Goal: Task Accomplishment & Management: Complete application form

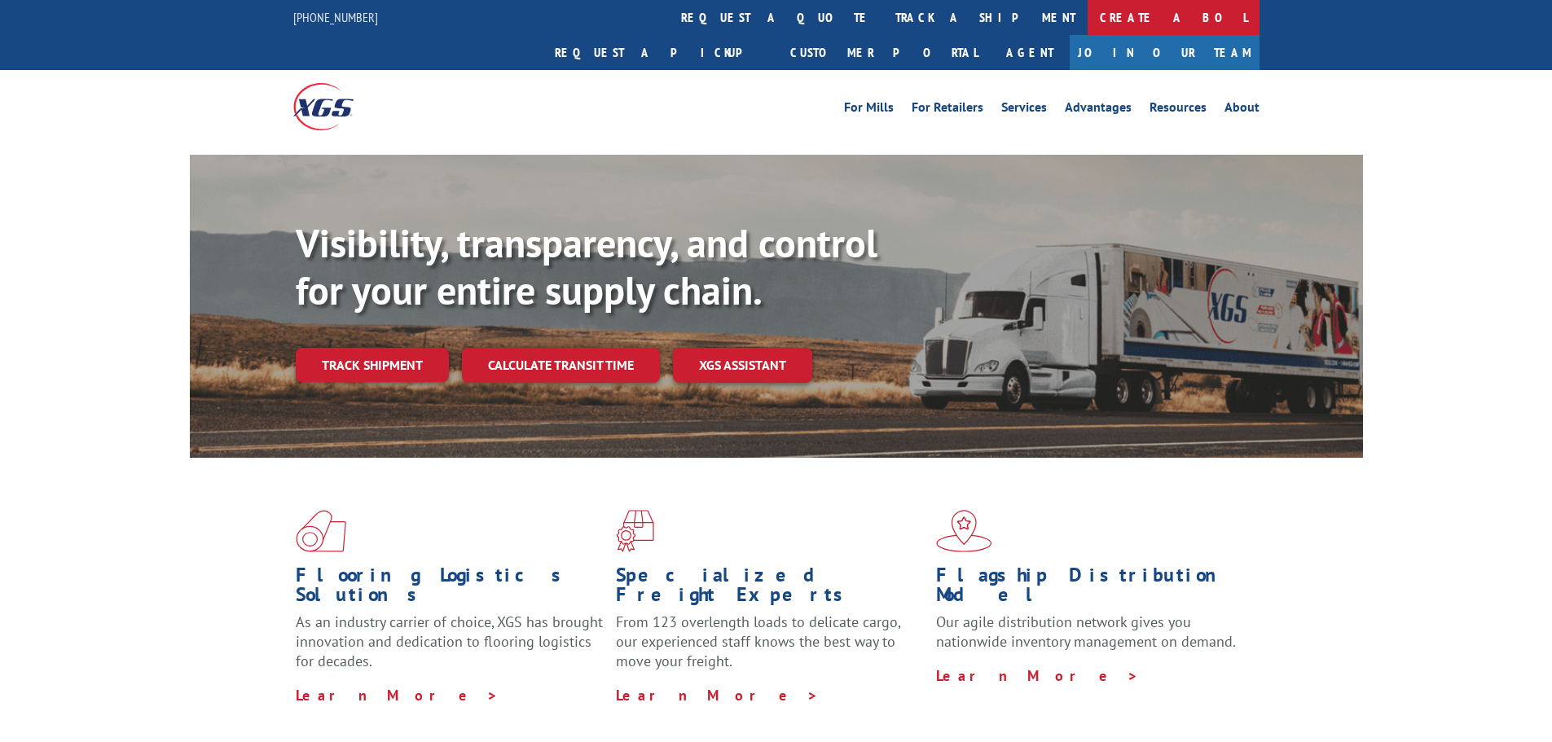
click at [1087, 19] on link "Create a BOL" at bounding box center [1173, 17] width 172 height 35
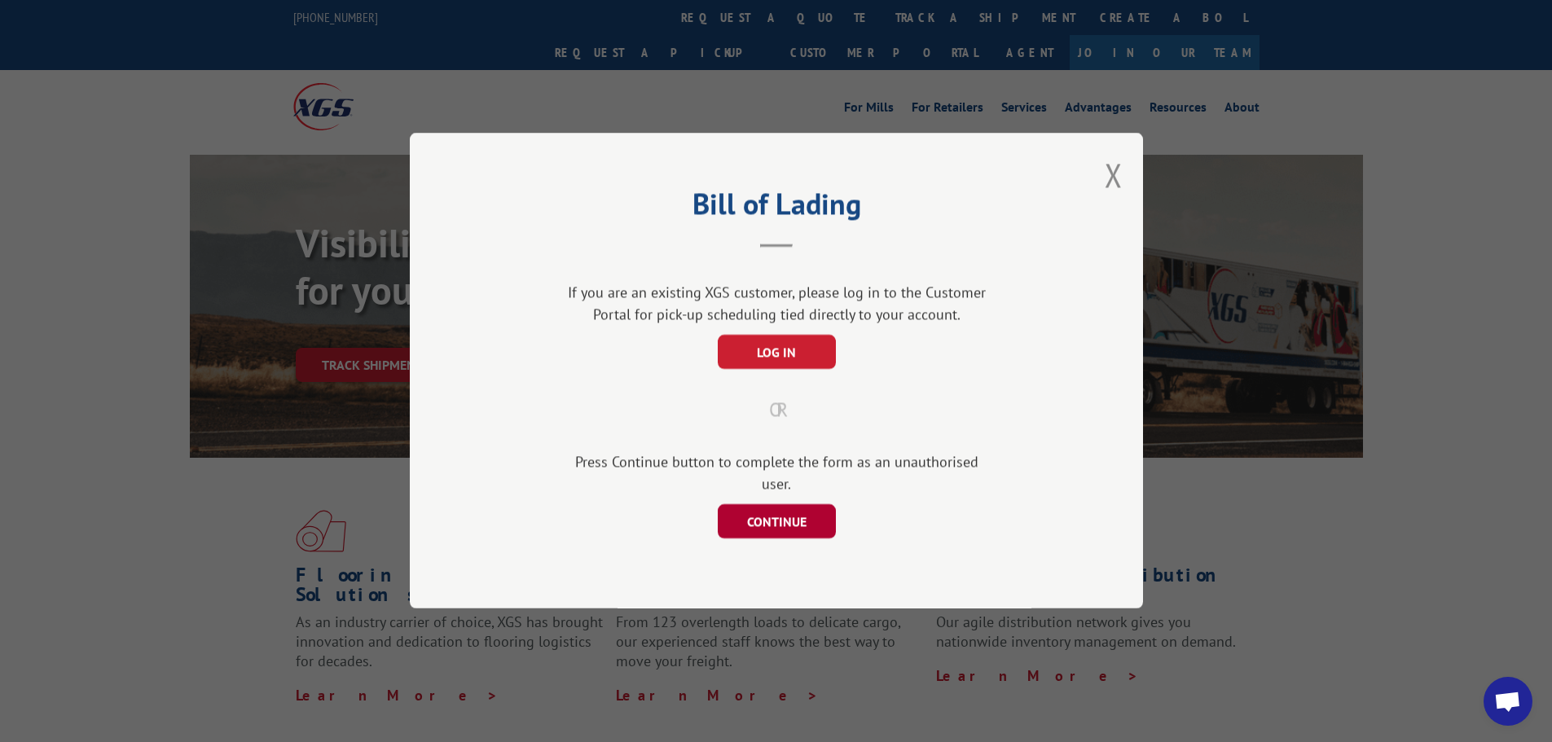
click at [781, 511] on button "CONTINUE" at bounding box center [776, 522] width 118 height 34
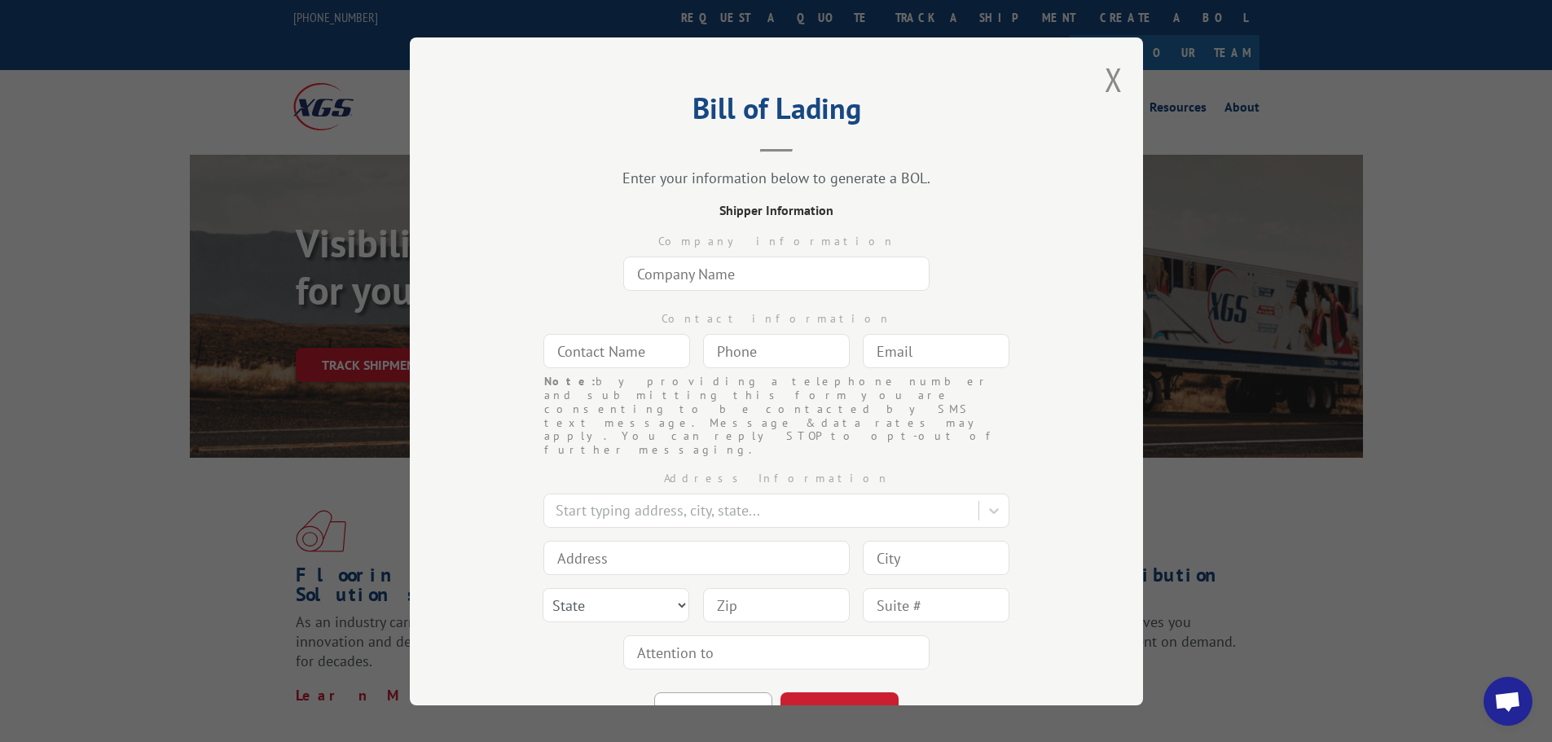
click at [791, 270] on input "text" at bounding box center [776, 274] width 306 height 34
type input "Commercial Flooring Systems"
type input "[PERSON_NAME]"
type input "[PERSON_NAME][EMAIL_ADDRESS][DOMAIN_NAME]"
type input "[GEOGRAPHIC_DATA]"
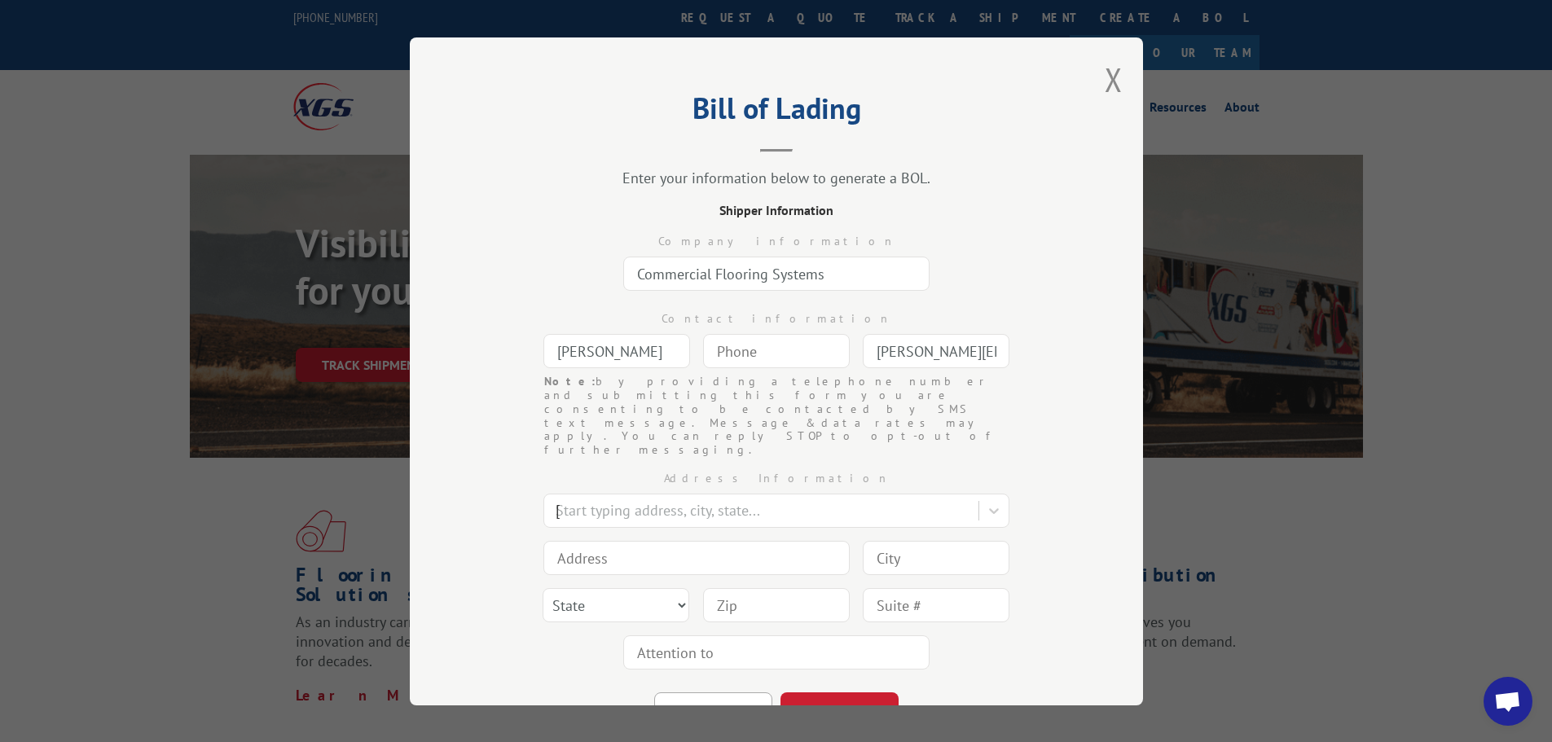
type input "[STREET_ADDRESS]"
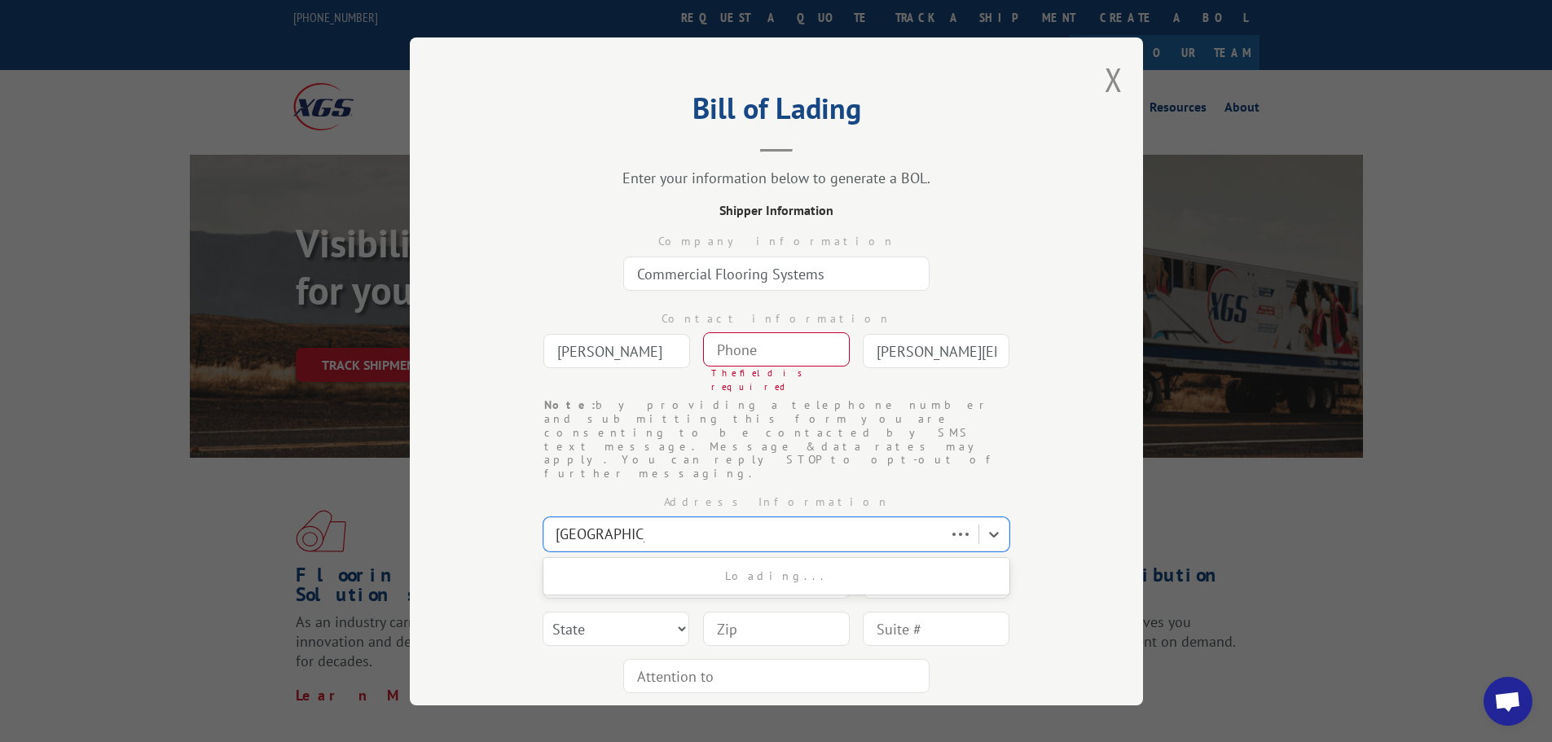
type input "[GEOGRAPHIC_DATA]"
select select "UT"
type input "84111"
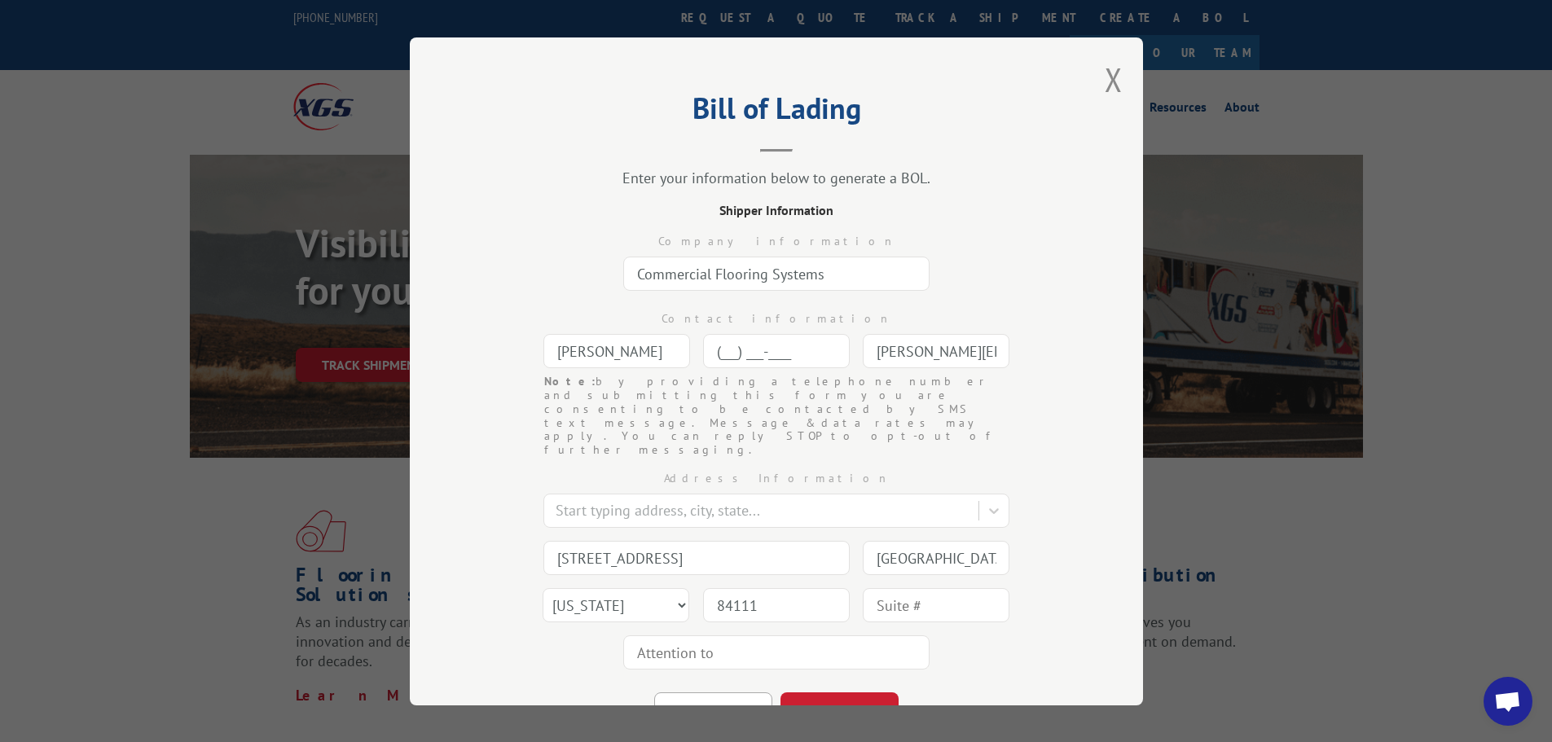
click at [761, 365] on input "(___) ___-____" at bounding box center [776, 351] width 147 height 34
type input "[PHONE_NUMBER]"
click at [1047, 410] on div "Note: by providing a telephone number and submitting this form you are consenti…" at bounding box center [776, 416] width 570 height 82
click at [847, 691] on button "CONTINUE" at bounding box center [839, 709] width 118 height 36
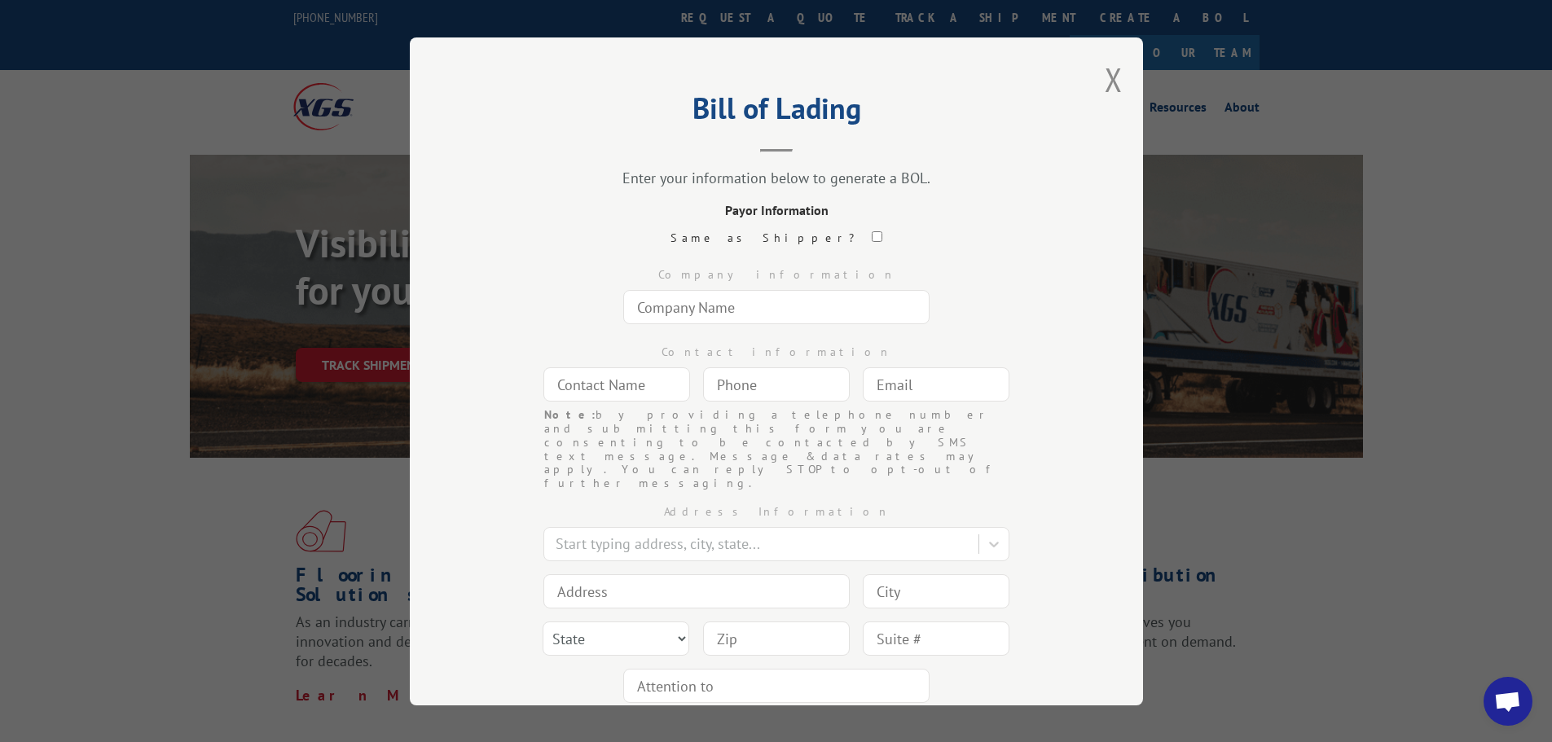
click at [871, 232] on input "checkbox" at bounding box center [876, 236] width 11 height 11
checkbox input "true"
type input "Commercial Flooring Systems"
type input "[PERSON_NAME]"
type input "[PHONE_NUMBER]"
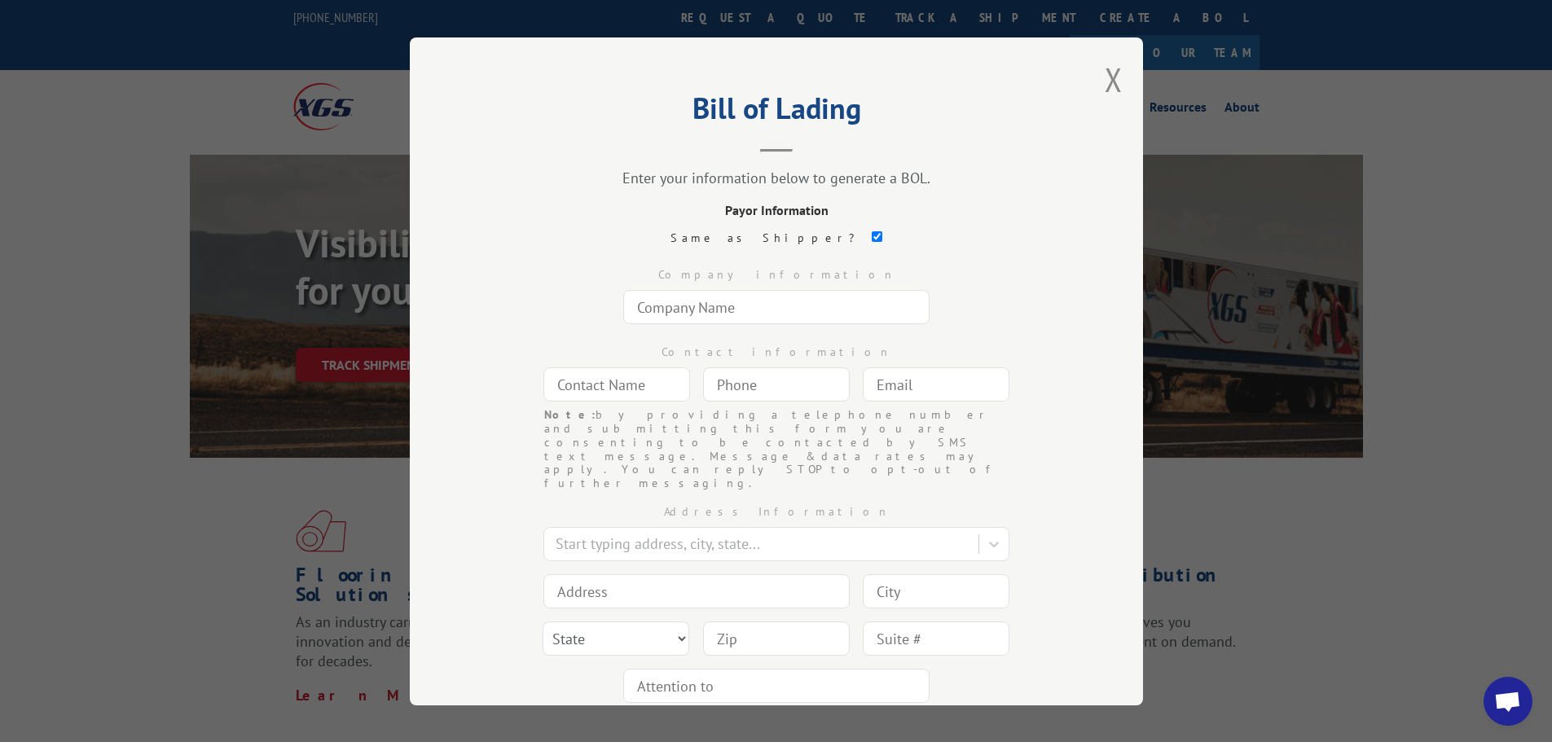
type input "[PERSON_NAME][EMAIL_ADDRESS][DOMAIN_NAME]"
type input "[STREET_ADDRESS]"
type input "[GEOGRAPHIC_DATA]"
select select "UT"
type input "84111"
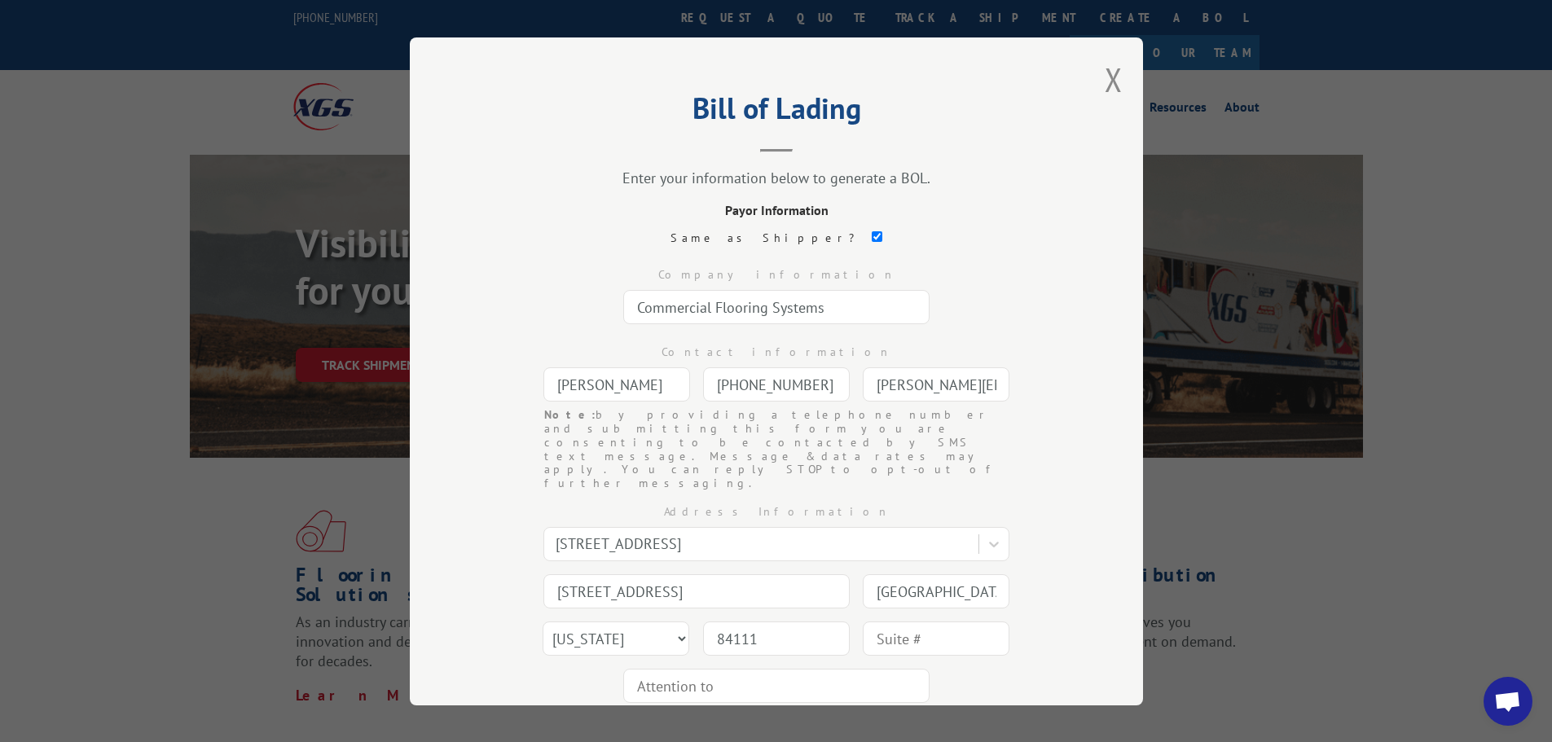
click at [859, 725] on button "CONTINUE" at bounding box center [839, 743] width 118 height 36
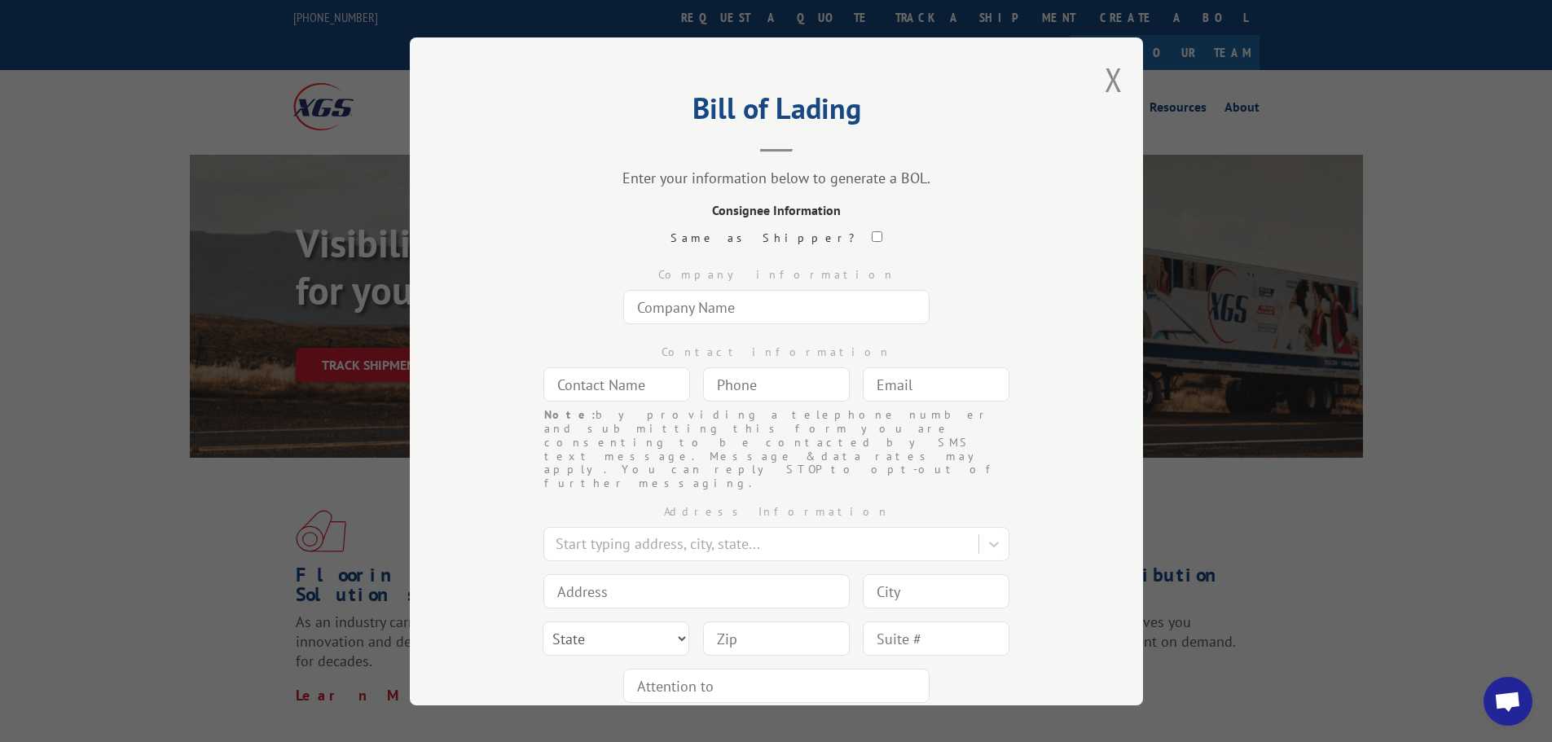
click at [773, 308] on input "text" at bounding box center [776, 307] width 306 height 34
paste input "[DEMOGRAPHIC_DATA][US_STATE]"
type input "[DEMOGRAPHIC_DATA][US_STATE]"
click at [611, 393] on input "text" at bounding box center [616, 384] width 147 height 34
type input "[PERSON_NAME]"
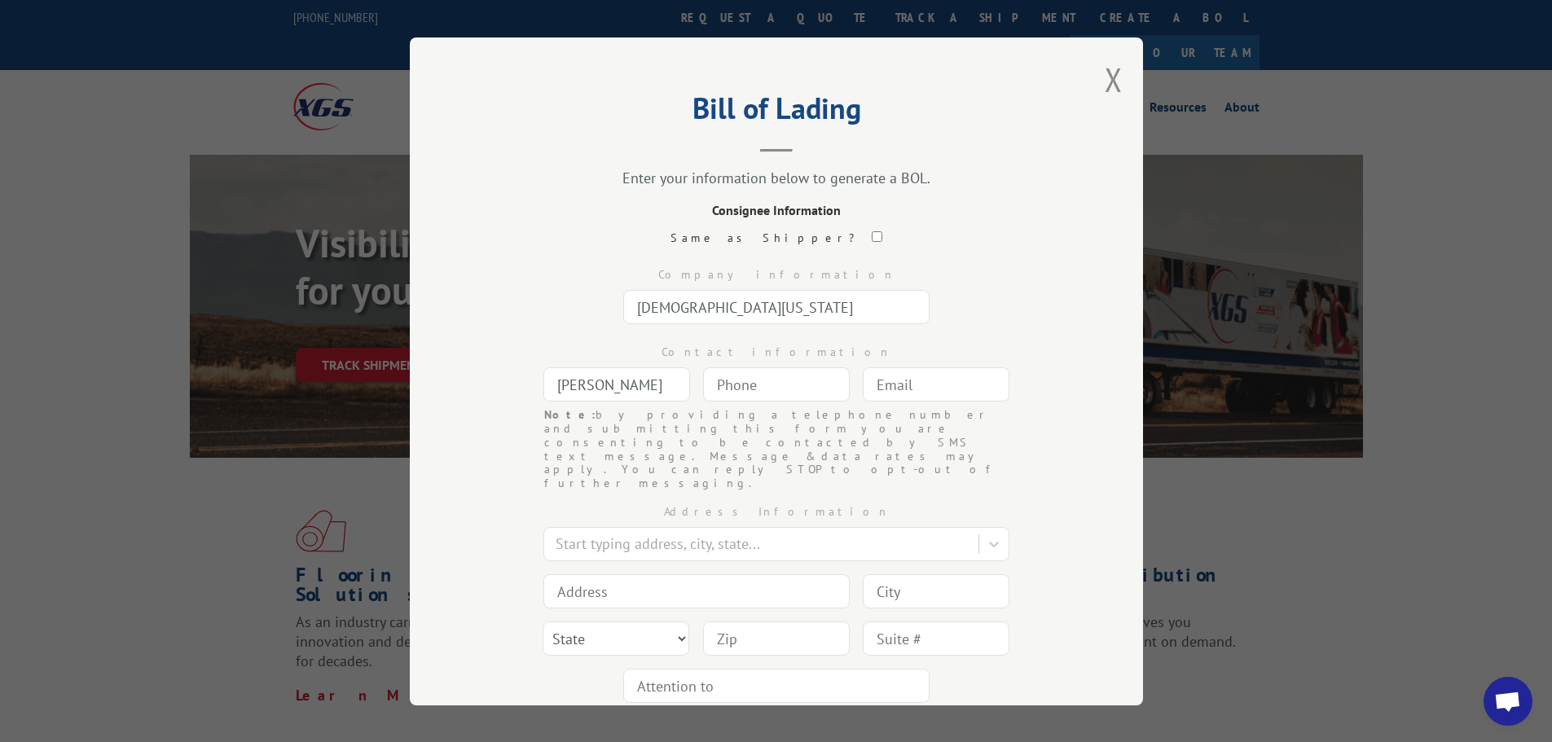
type input "[PERSON_NAME][EMAIL_ADDRESS][DOMAIN_NAME]"
type input "[GEOGRAPHIC_DATA]"
type input "[STREET_ADDRESS]"
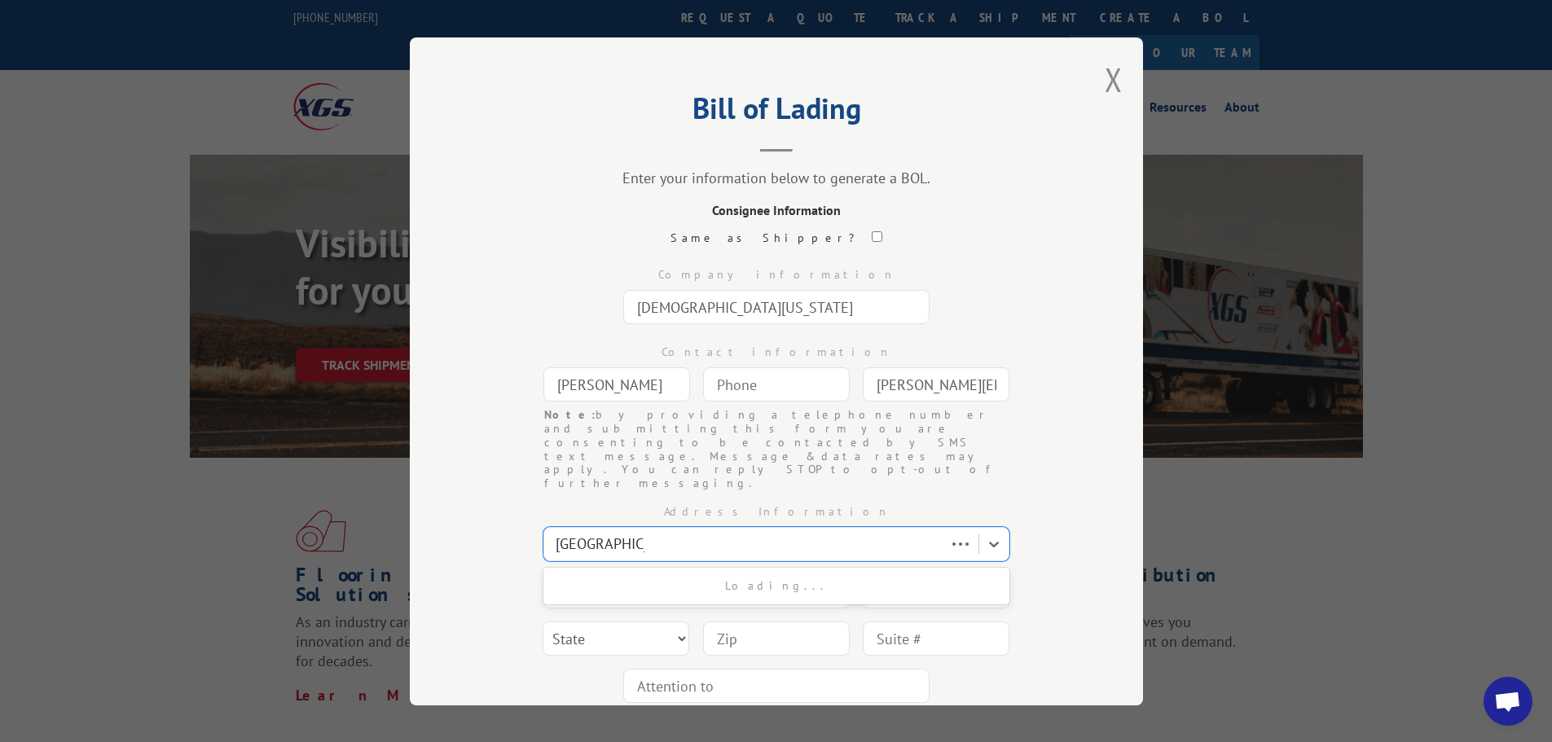
type input "[GEOGRAPHIC_DATA]"
select select "UT"
type input "84111"
click at [683, 533] on div at bounding box center [762, 544] width 415 height 22
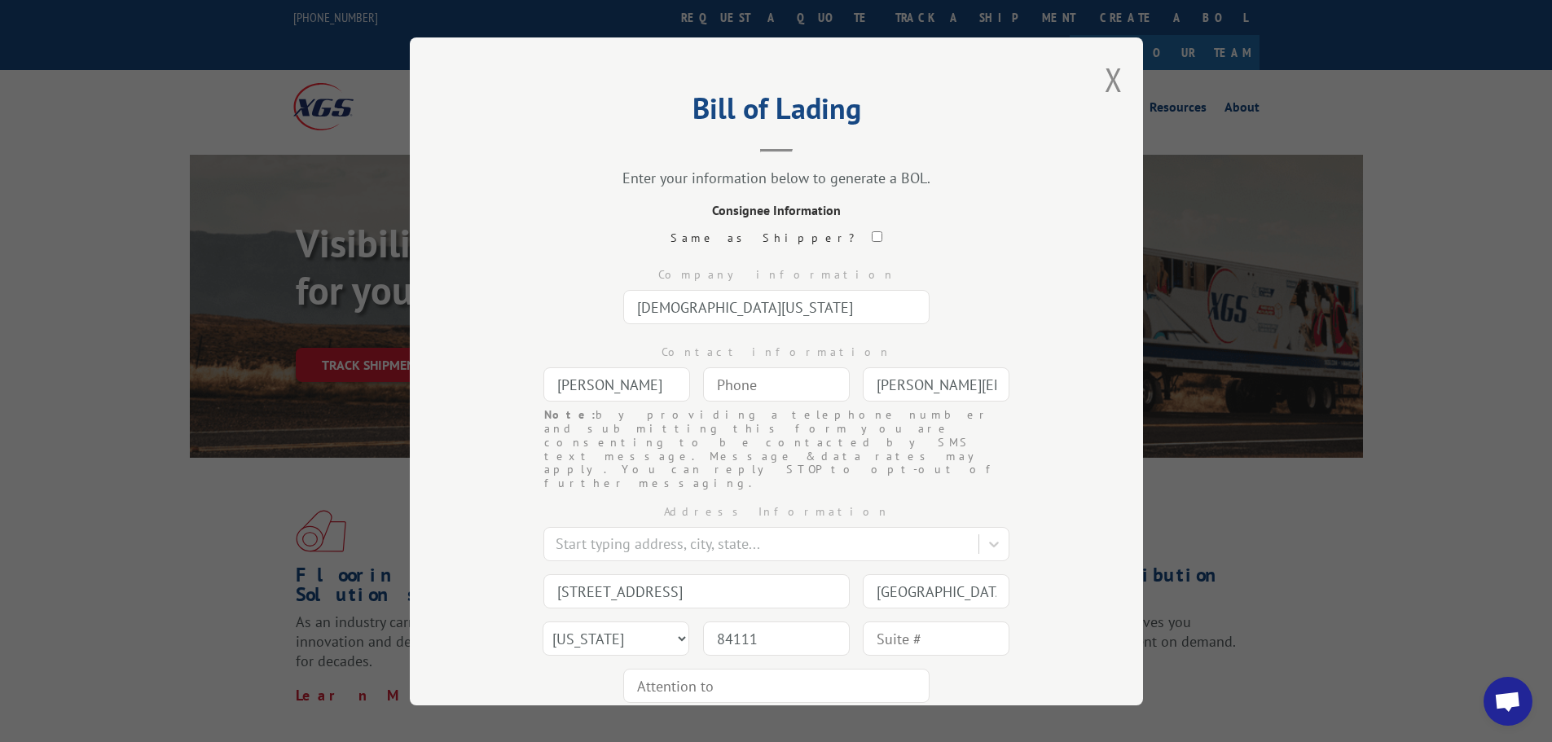
drag, startPoint x: 746, startPoint y: 541, endPoint x: 737, endPoint y: 548, distance: 11.6
click at [744, 573] on input "[STREET_ADDRESS]" at bounding box center [696, 590] width 306 height 34
click at [664, 573] on input "[STREET_ADDRESS]" at bounding box center [696, 590] width 306 height 34
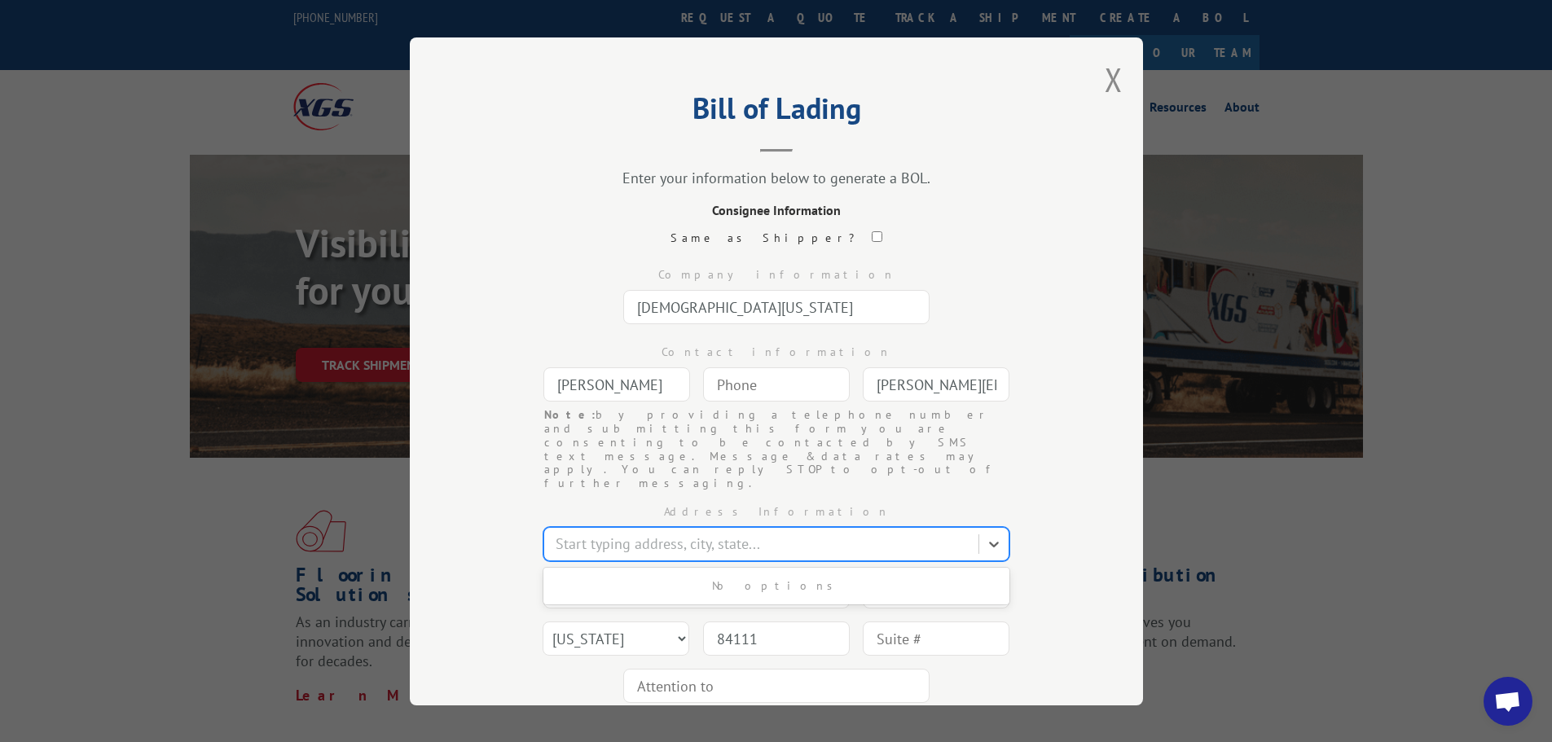
click at [684, 533] on div at bounding box center [762, 544] width 415 height 22
paste input "175 N 300 E"
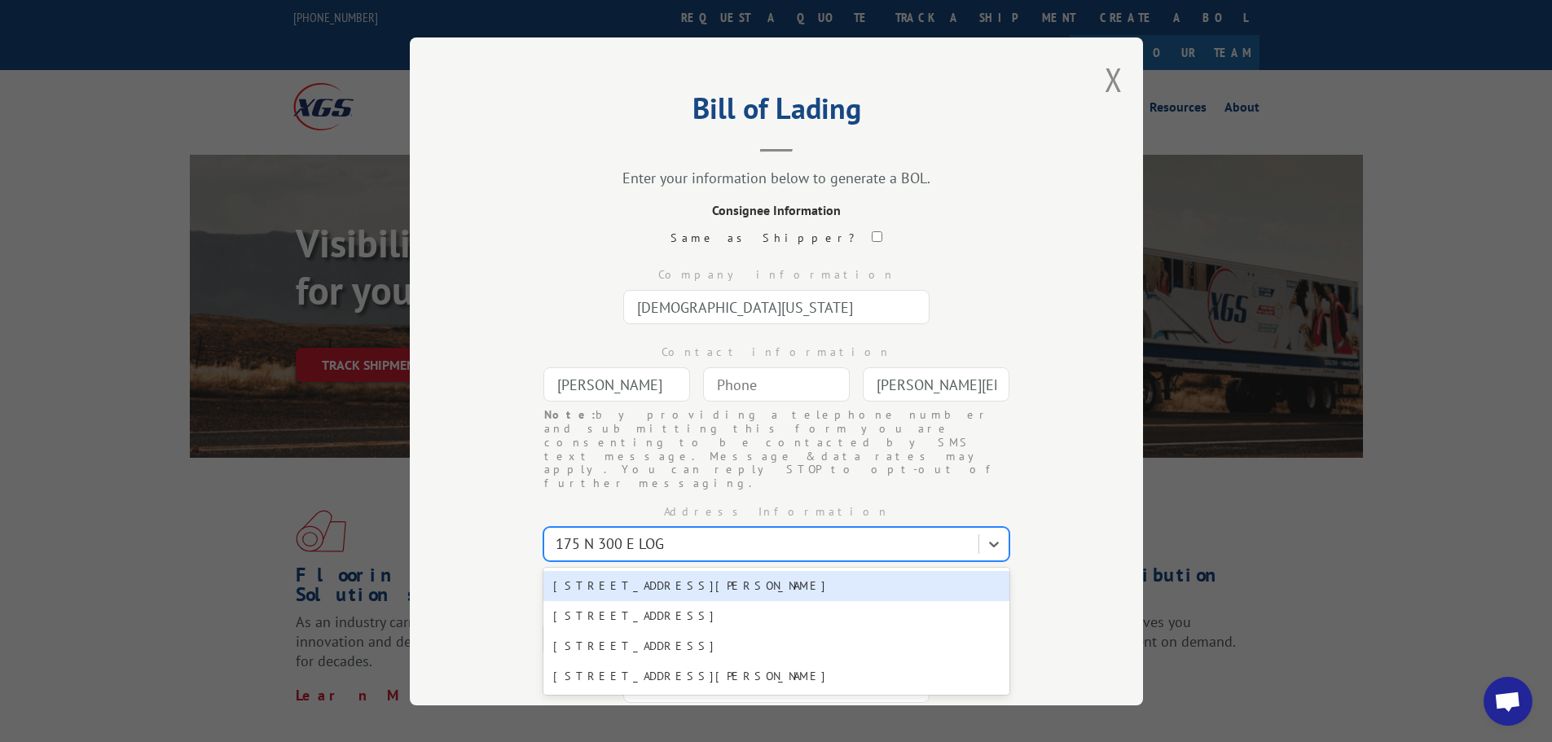
type input "175 N 300 E LOGA"
click at [697, 570] on div "[STREET_ADDRESS][PERSON_NAME]" at bounding box center [776, 585] width 466 height 30
type input "175 N 300 E"
type input "[PERSON_NAME]"
type input "84321"
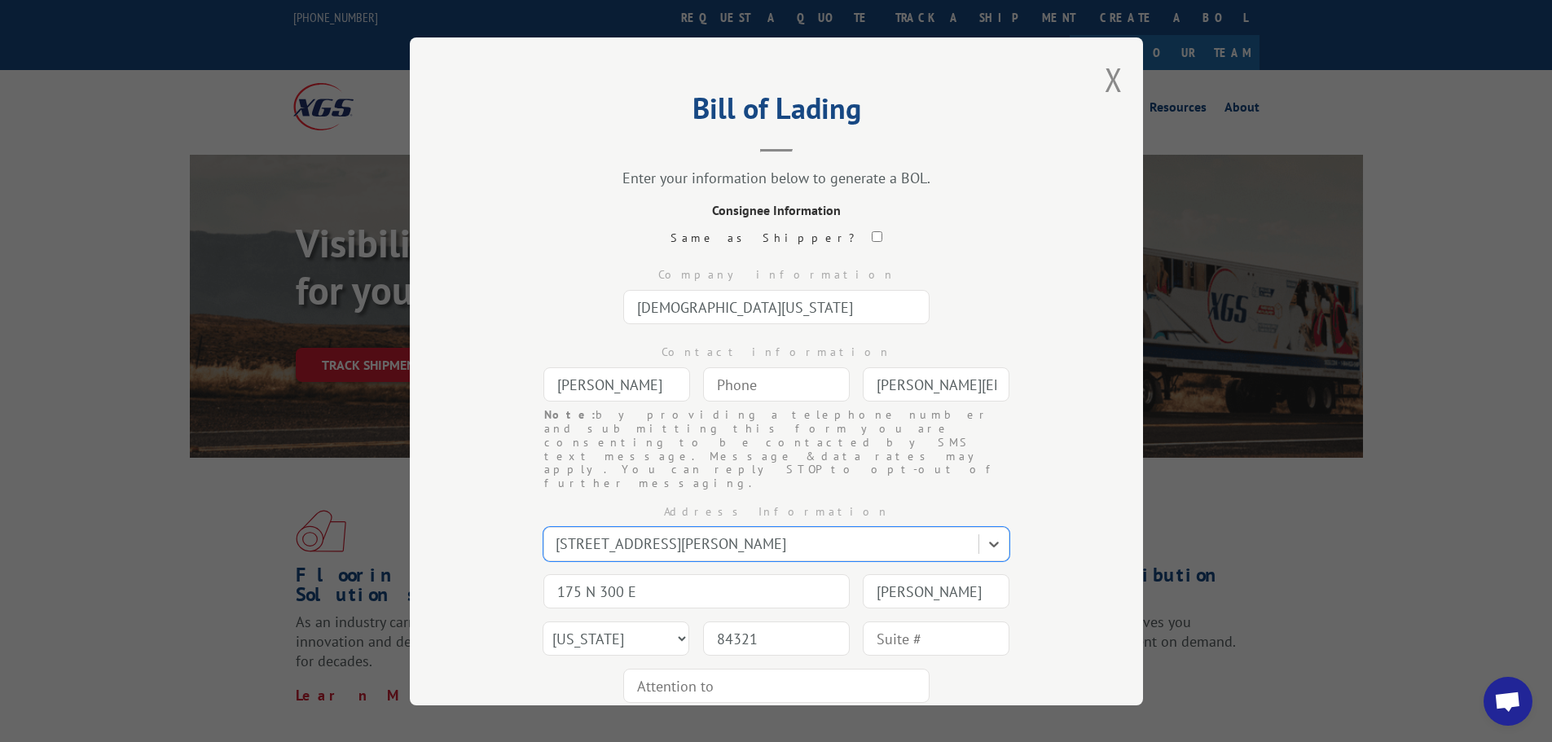
click at [1071, 550] on div "Bill of Lading Enter your information below to generate a BOL. Consignee Inform…" at bounding box center [776, 371] width 733 height 668
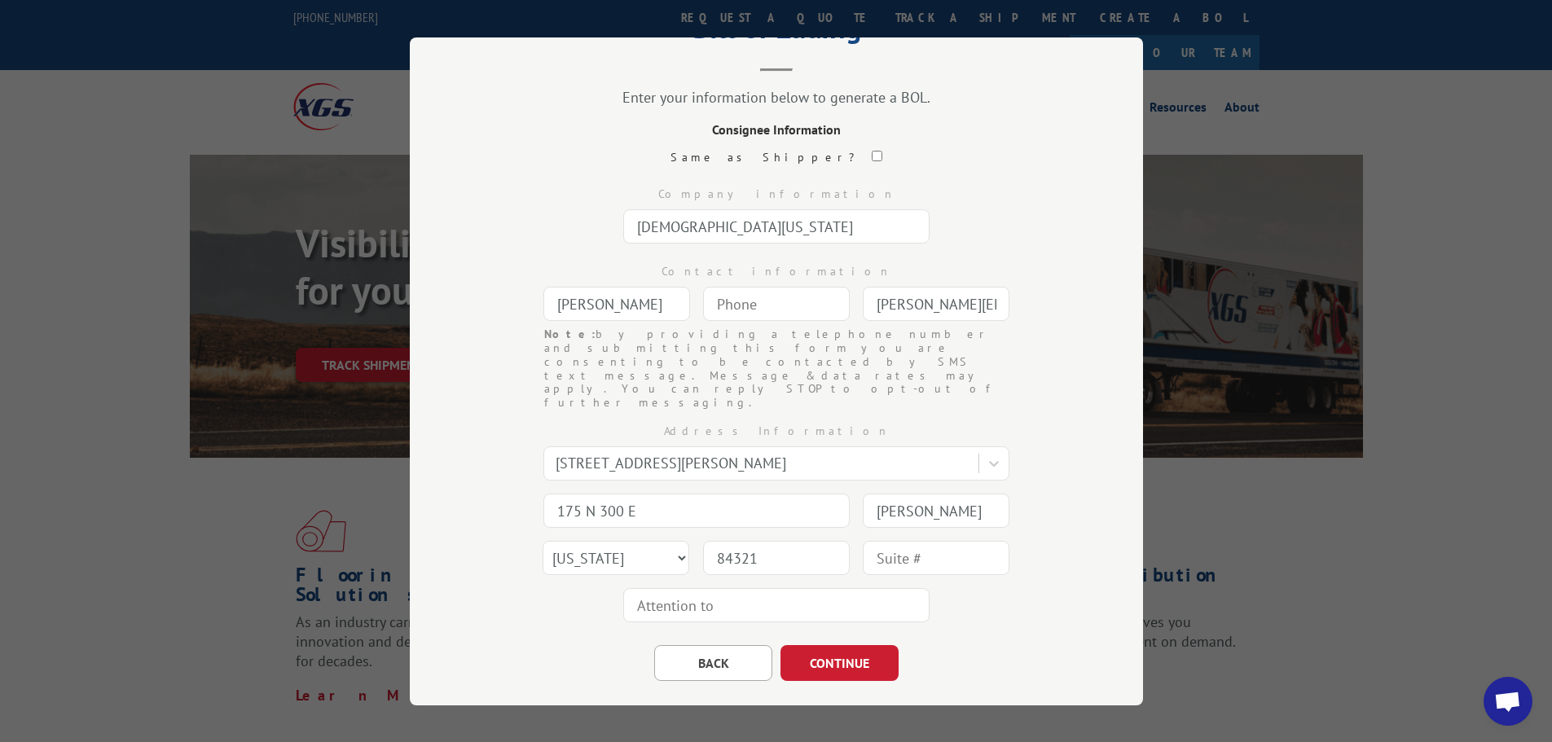
scroll to position [86, 0]
click at [722, 303] on input "(___) ___-____" at bounding box center [776, 299] width 147 height 34
type input "[PHONE_NUMBER]"
click at [1006, 623] on div "BACK CONTINUE" at bounding box center [776, 649] width 570 height 52
click at [852, 639] on button "CONTINUE" at bounding box center [839, 657] width 118 height 36
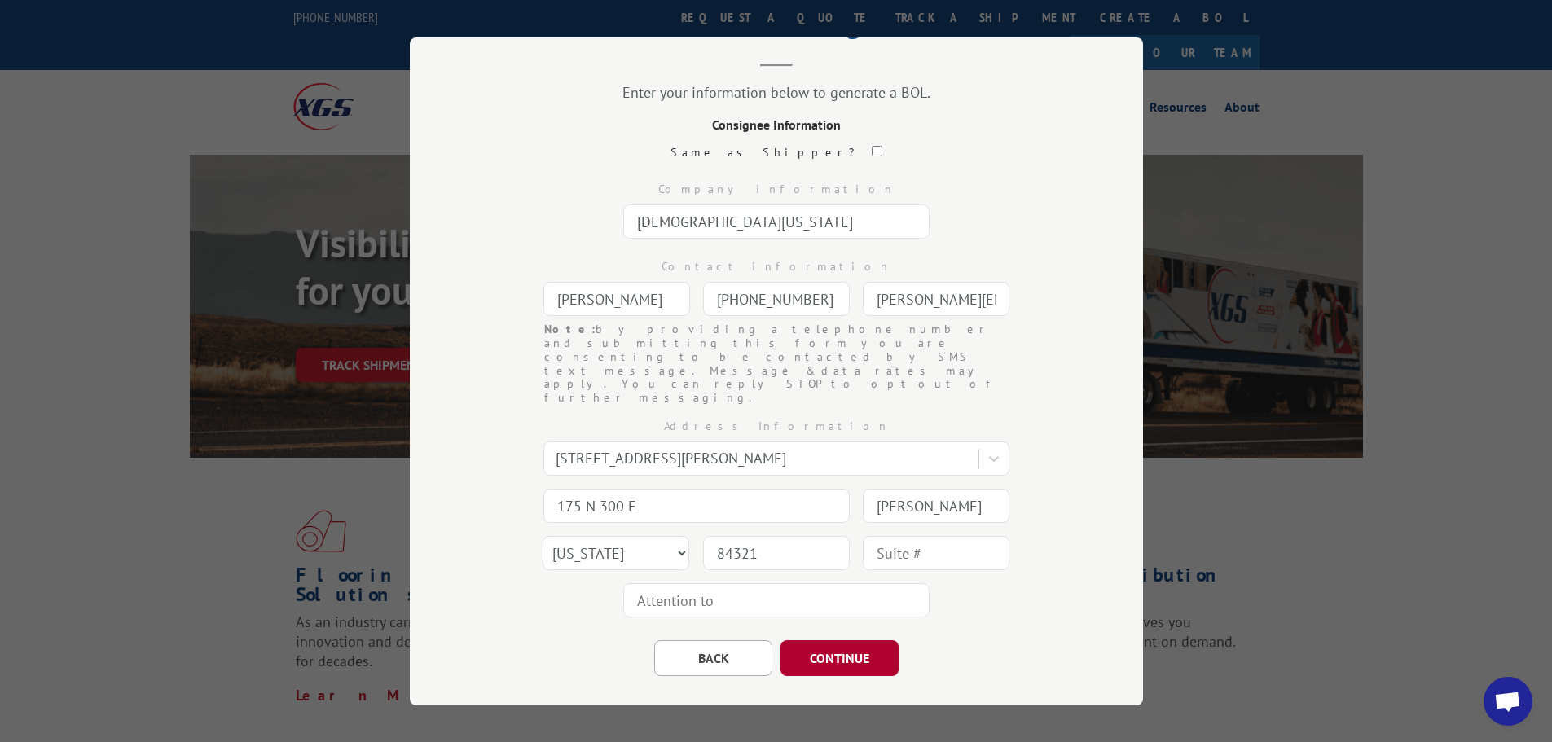
scroll to position [0, 0]
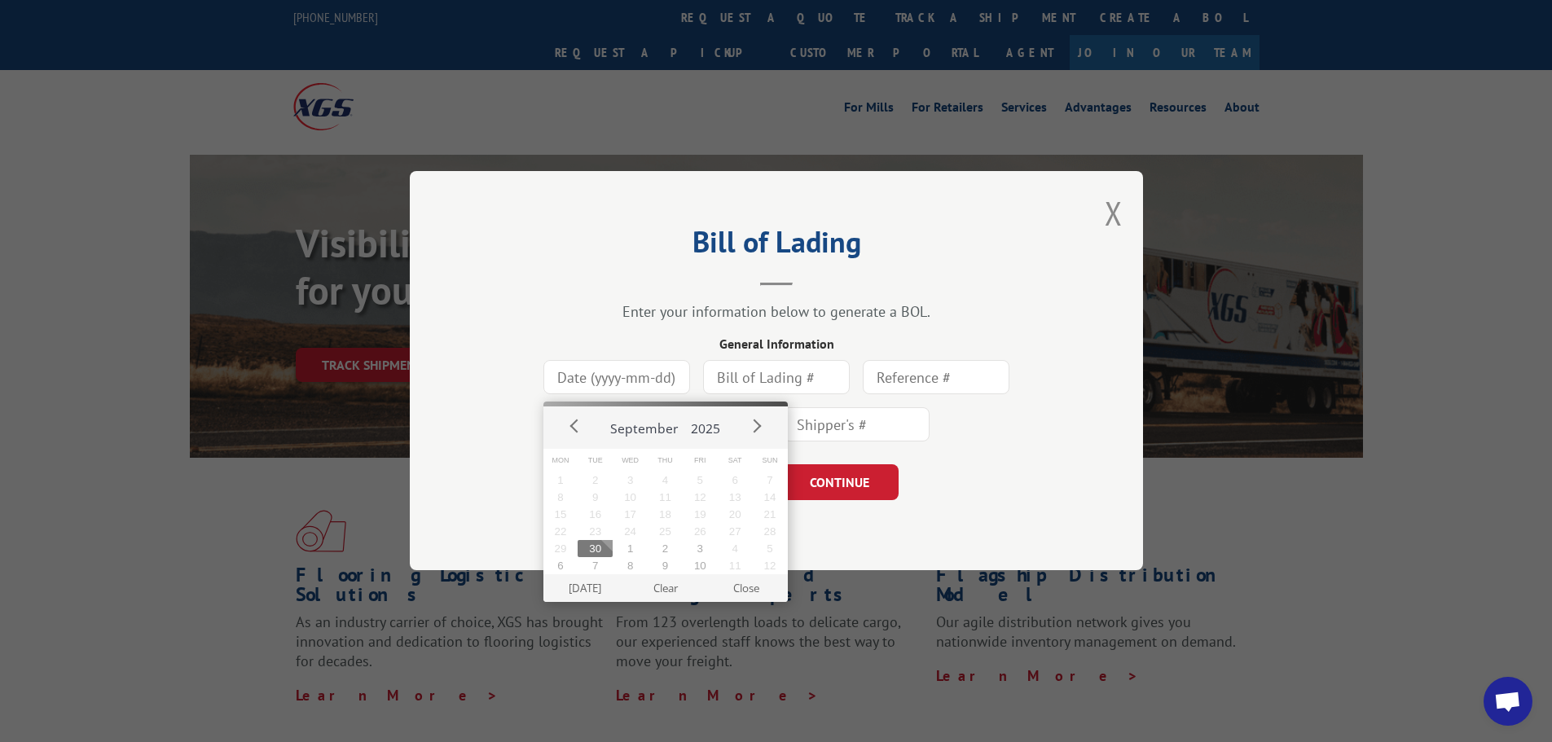
click at [630, 370] on input at bounding box center [616, 378] width 147 height 34
click at [594, 554] on button "30" at bounding box center [594, 548] width 35 height 17
type input "[DATE]"
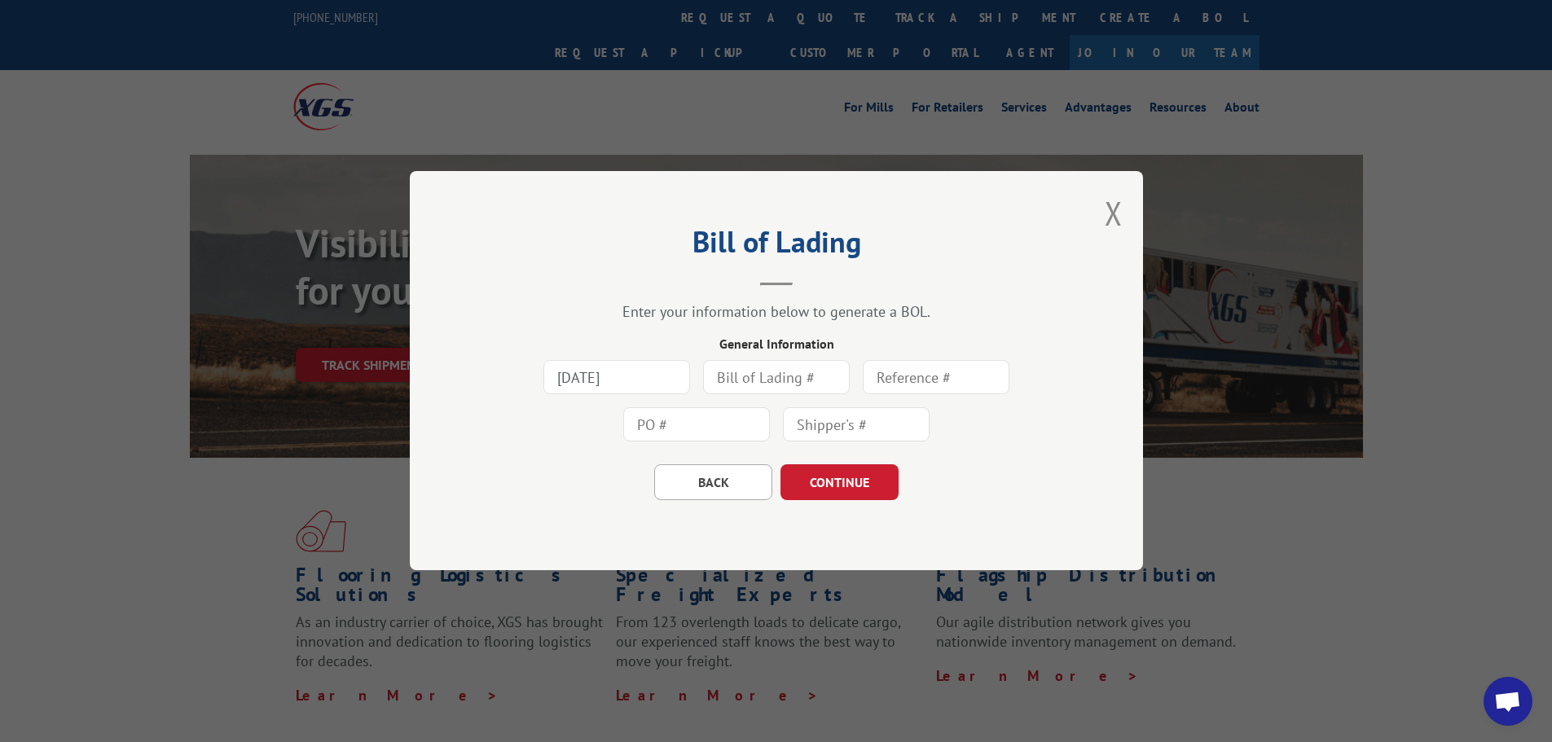
click at [773, 381] on input "text" at bounding box center [776, 378] width 147 height 34
type input "430098"
click at [1055, 449] on div "BACK CONTINUE" at bounding box center [776, 475] width 570 height 52
drag, startPoint x: 782, startPoint y: 377, endPoint x: 705, endPoint y: 379, distance: 77.4
click at [705, 379] on input "430098" at bounding box center [776, 378] width 147 height 34
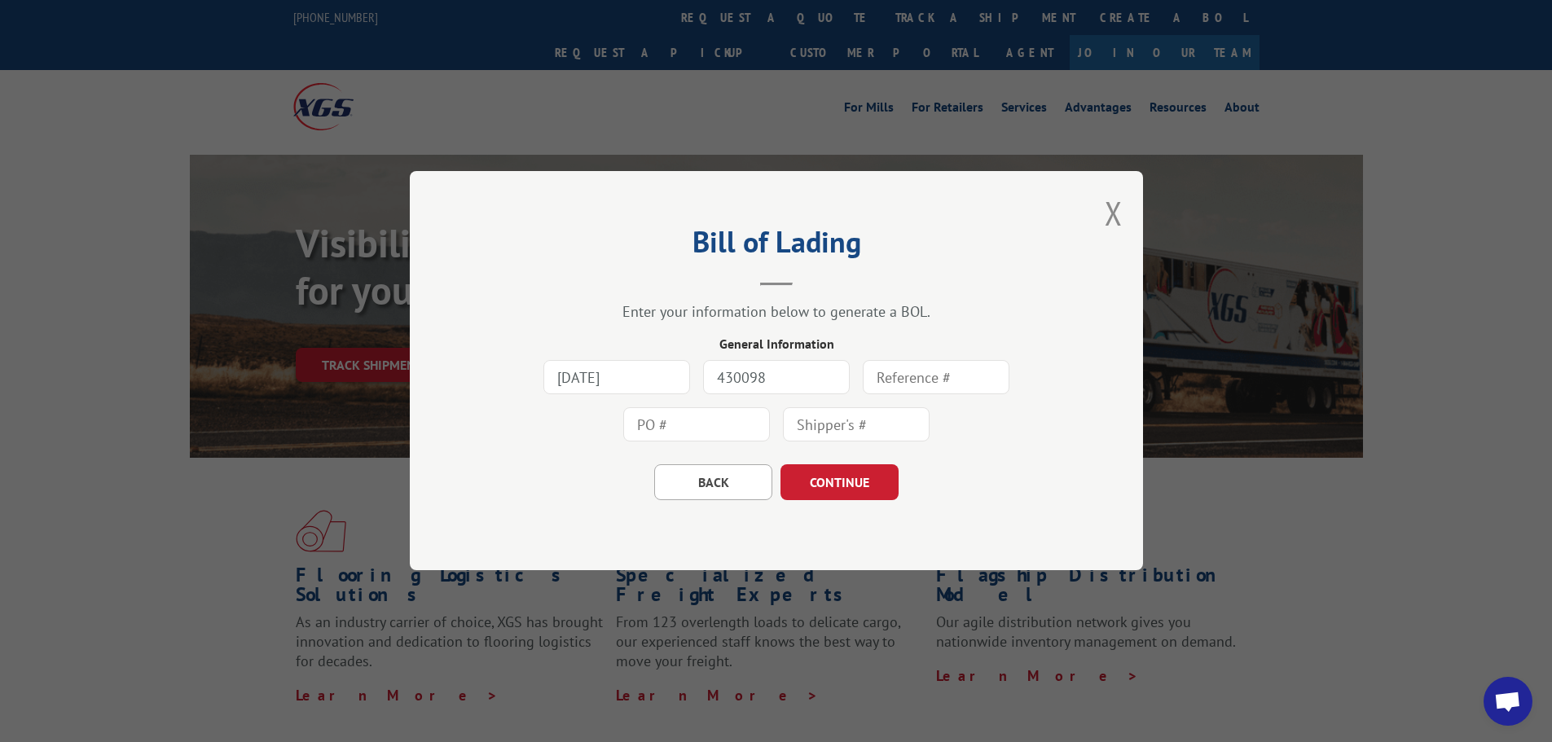
click at [923, 380] on input "text" at bounding box center [936, 378] width 147 height 34
paste input "430098"
type input "430098"
click at [700, 430] on input "text" at bounding box center [696, 425] width 147 height 34
paste input "430098"
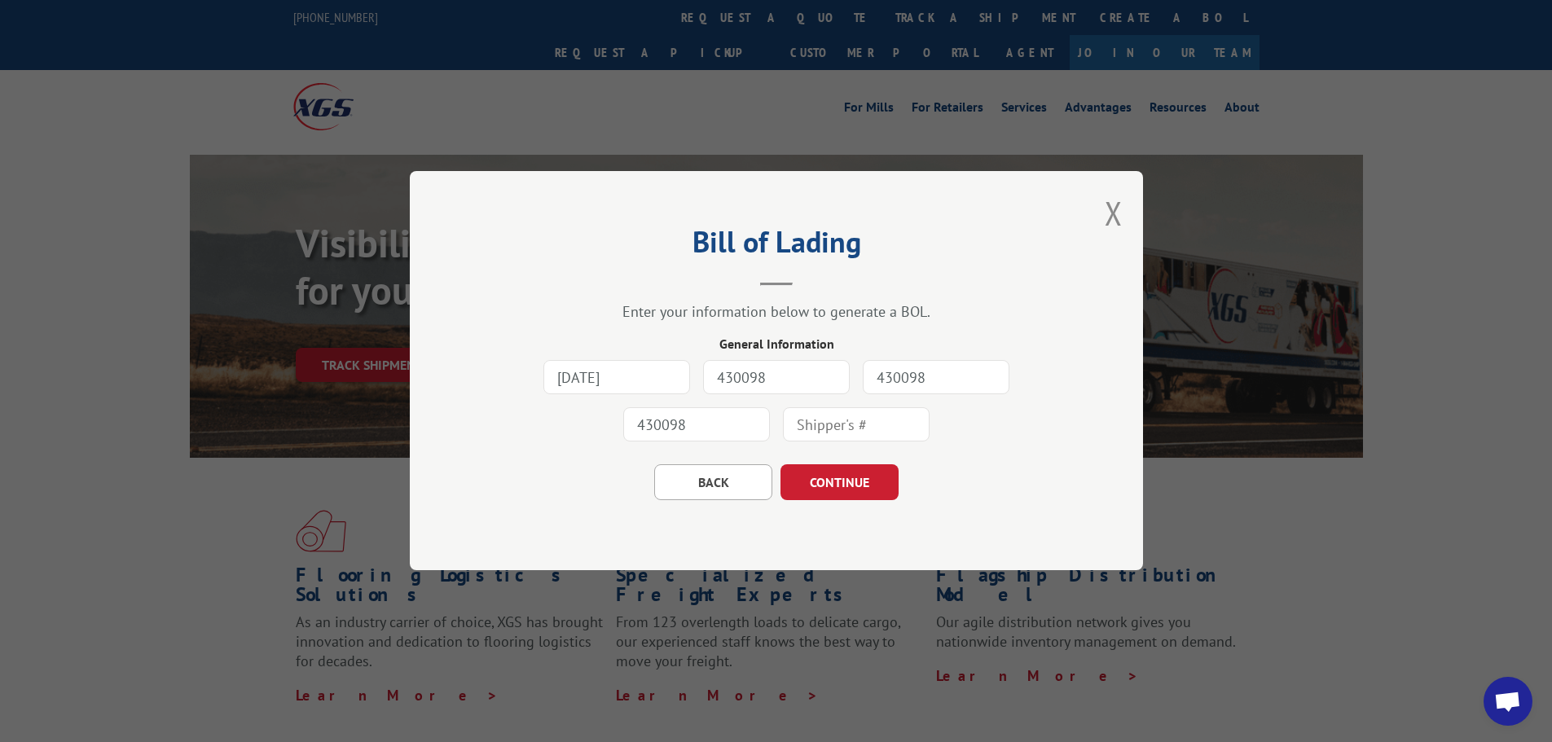
type input "430098"
click at [838, 424] on input "text" at bounding box center [856, 425] width 147 height 34
paste input "430098"
type input "430098"
click at [727, 423] on input "430098" at bounding box center [696, 425] width 147 height 34
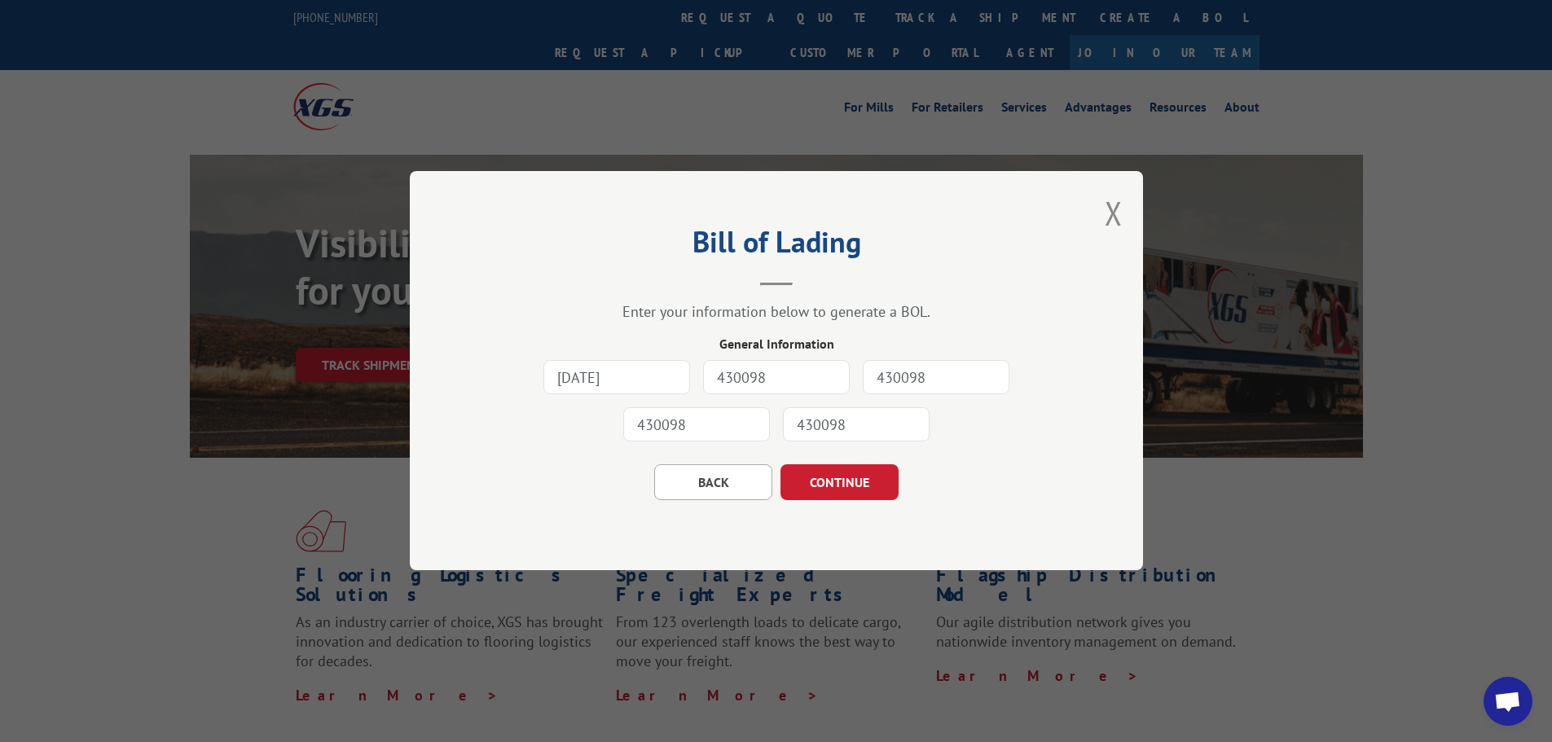
drag, startPoint x: 727, startPoint y: 423, endPoint x: 604, endPoint y: 424, distance: 123.8
click at [604, 424] on div "[DATE] 430098 430098 430098 430098" at bounding box center [776, 401] width 570 height 94
paste input "FMD-188003"
type input "FMD-188003"
click at [836, 484] on button "CONTINUE" at bounding box center [839, 483] width 118 height 36
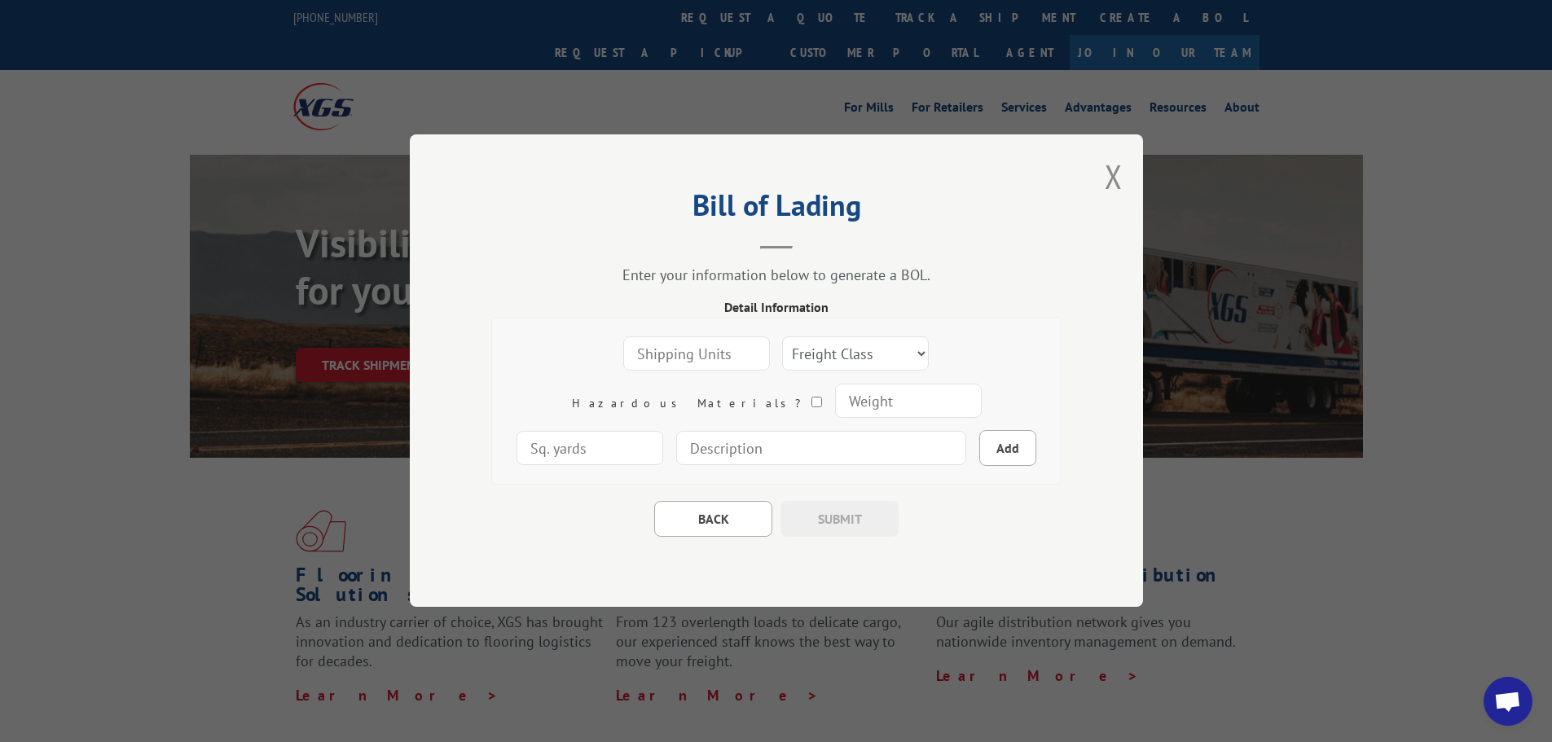
click at [635, 349] on input "number" at bounding box center [696, 354] width 147 height 34
type input "6"
click at [785, 345] on select "Freight Class 50 55 60 65 70 77 85 92 100 110 125 150 175 200 250 300 400 500 C…" at bounding box center [855, 354] width 147 height 34
select select "50"
click at [782, 337] on select "Freight Class 50 55 60 65 70 77 85 92 100 110 125 150 175 200 250 300 400 500 C…" at bounding box center [855, 354] width 147 height 34
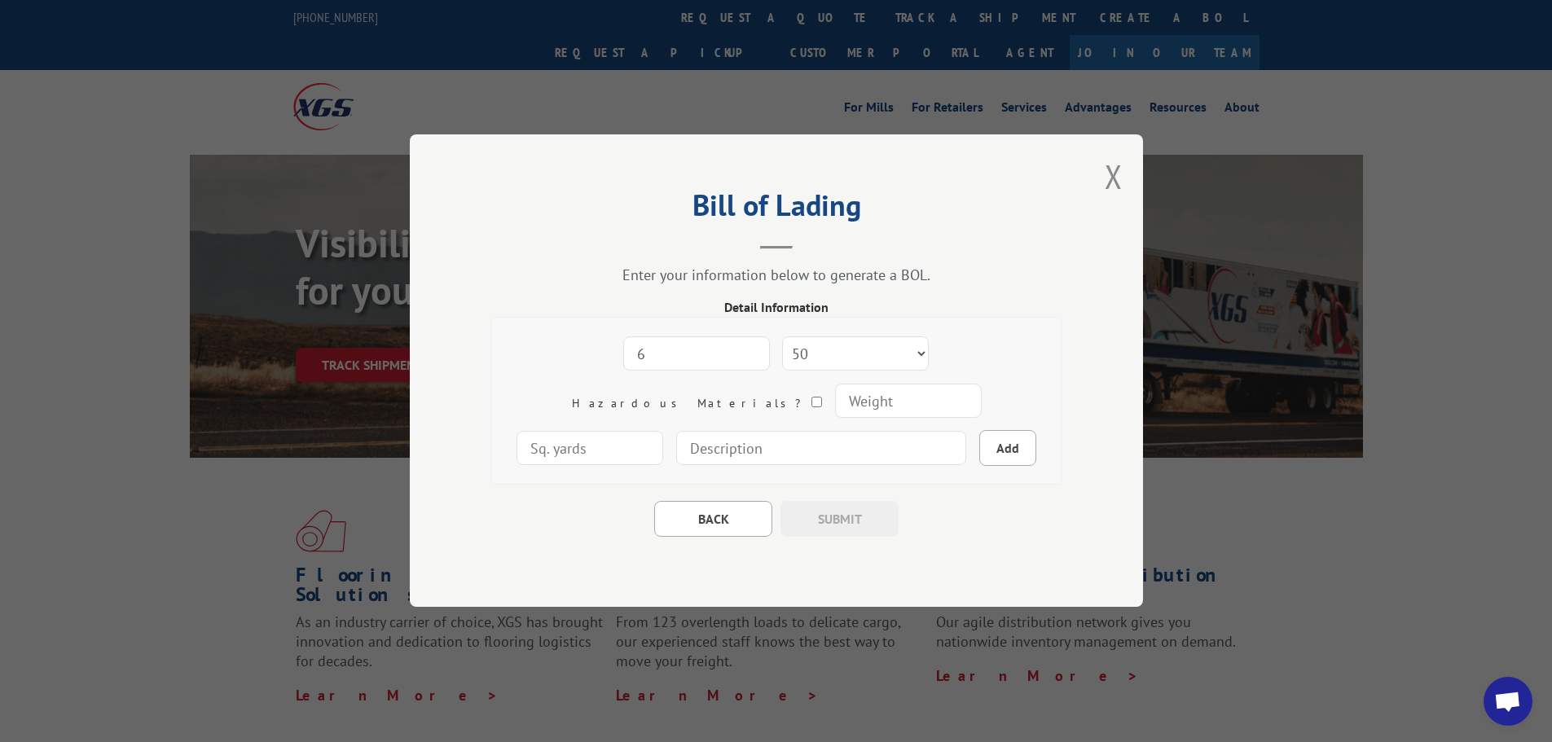
click at [834, 404] on input "number" at bounding box center [907, 401] width 147 height 34
type input "240"
click at [765, 453] on input at bounding box center [821, 449] width 290 height 34
click at [770, 449] on input "UZIN 886 FLOOR PATCH (BOX)" at bounding box center [821, 449] width 290 height 34
type input "UZIN 886 FLOOR PATCH (6 BOXES)"
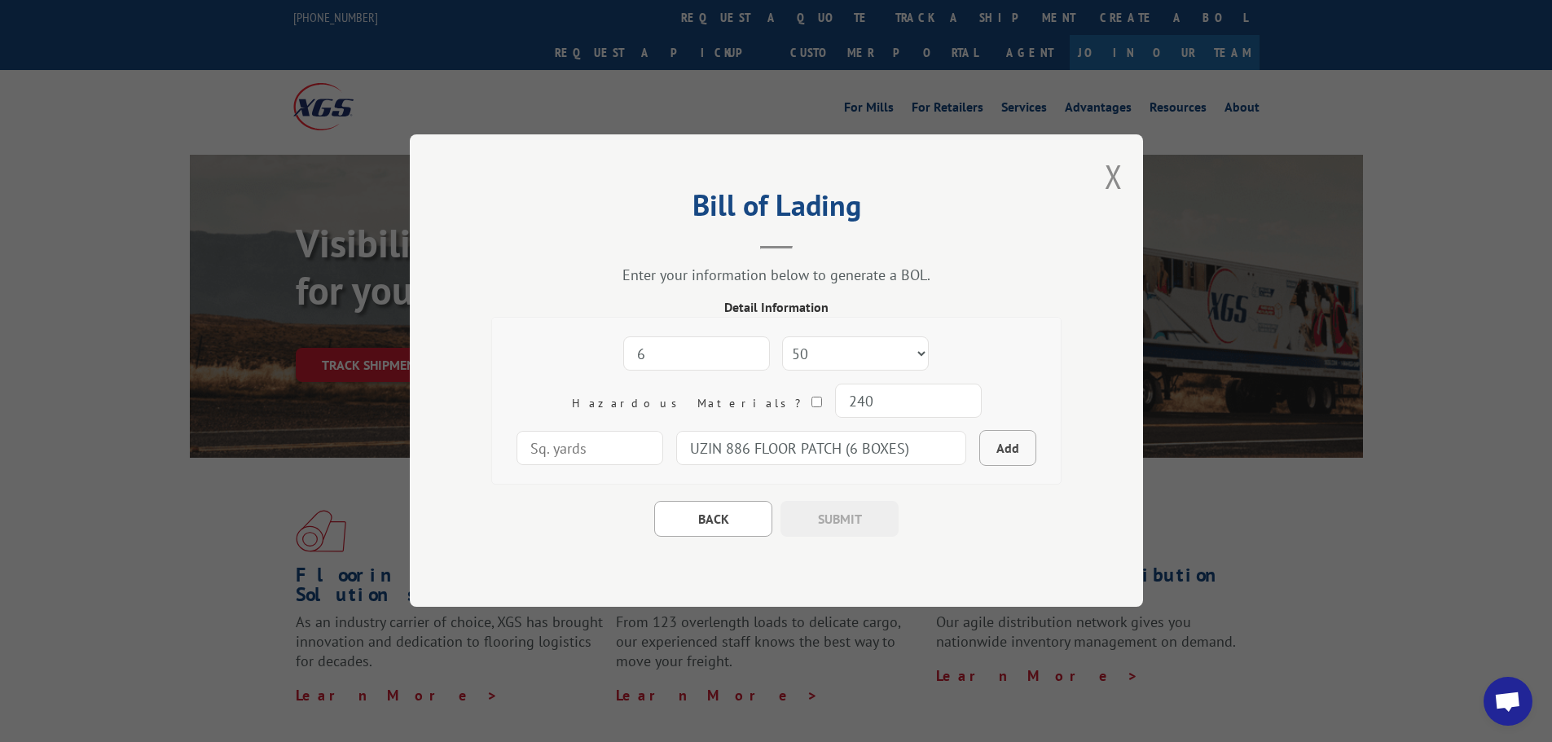
click at [979, 450] on button "Add" at bounding box center [1007, 449] width 57 height 36
select select
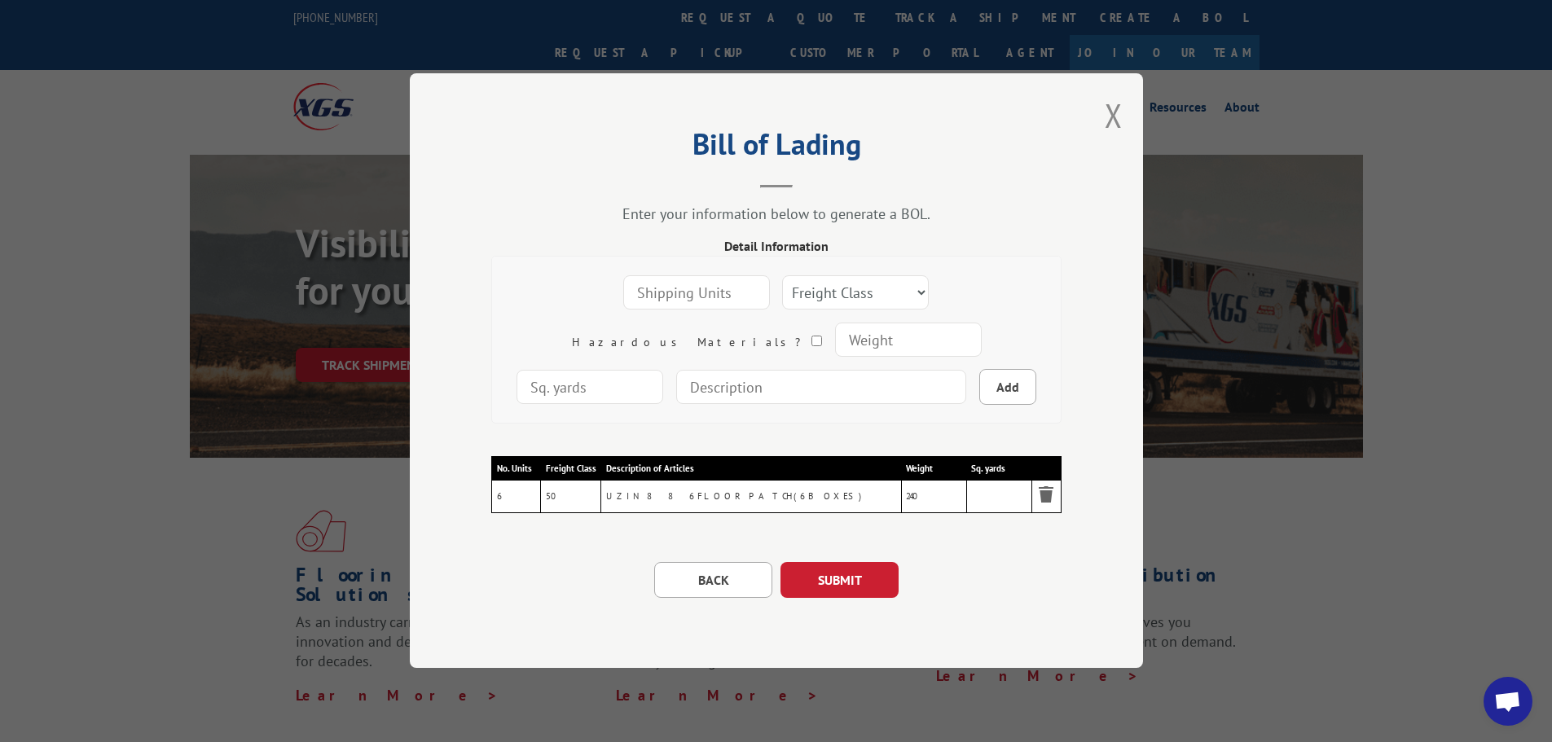
click at [630, 289] on input "number" at bounding box center [696, 292] width 147 height 34
type input "1"
click at [782, 301] on select "Freight Class 50 55 60 65 70 77 85 92 100 110 125 150 175 200 250 300 400 500 C…" at bounding box center [855, 292] width 147 height 34
select select "50"
click at [782, 275] on select "Freight Class 50 55 60 65 70 77 85 92 100 110 125 150 175 200 250 300 400 500 C…" at bounding box center [855, 292] width 147 height 34
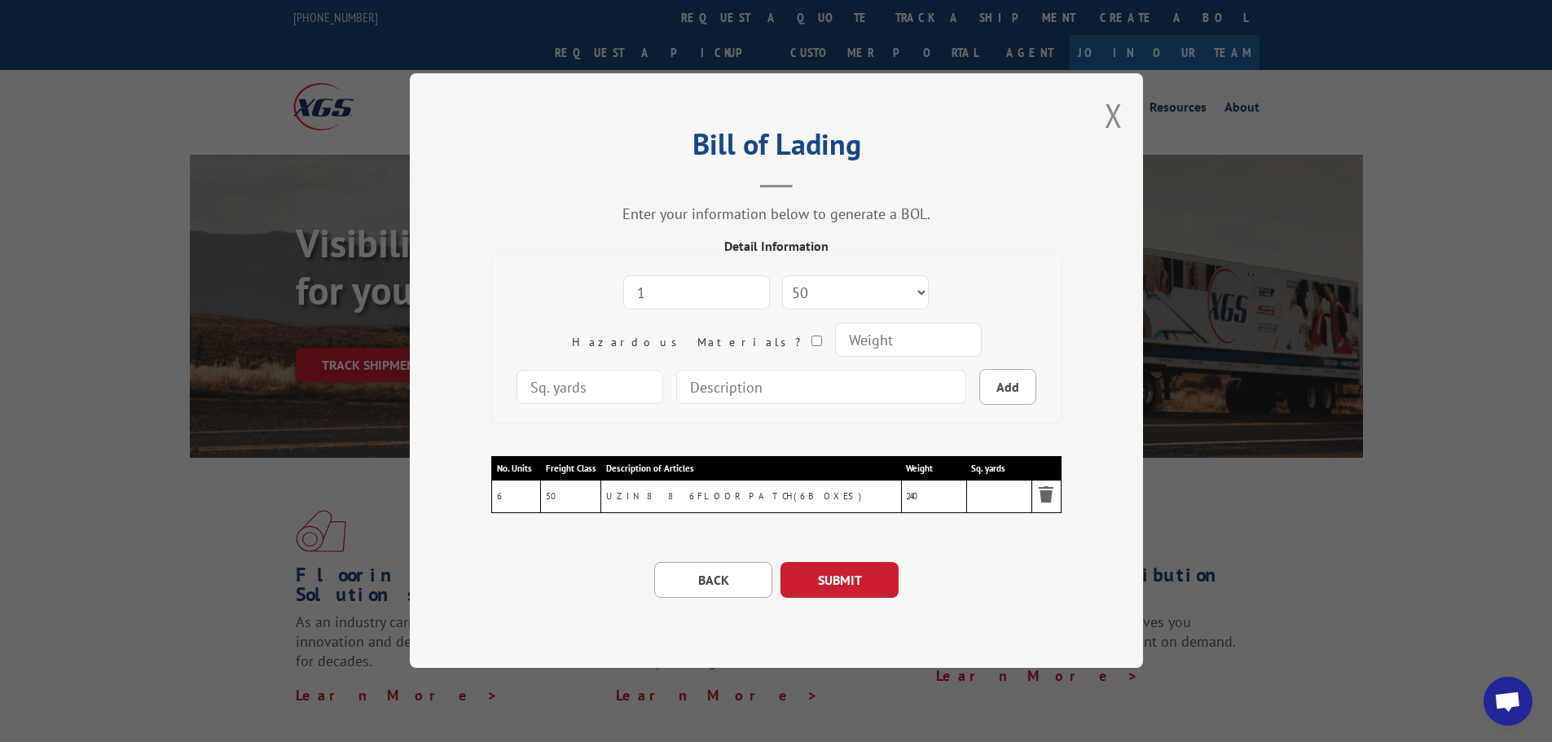
click at [834, 340] on input "number" at bounding box center [907, 340] width 147 height 34
type input "22"
click at [683, 387] on input at bounding box center [821, 387] width 290 height 34
type input "5"
type input "1"
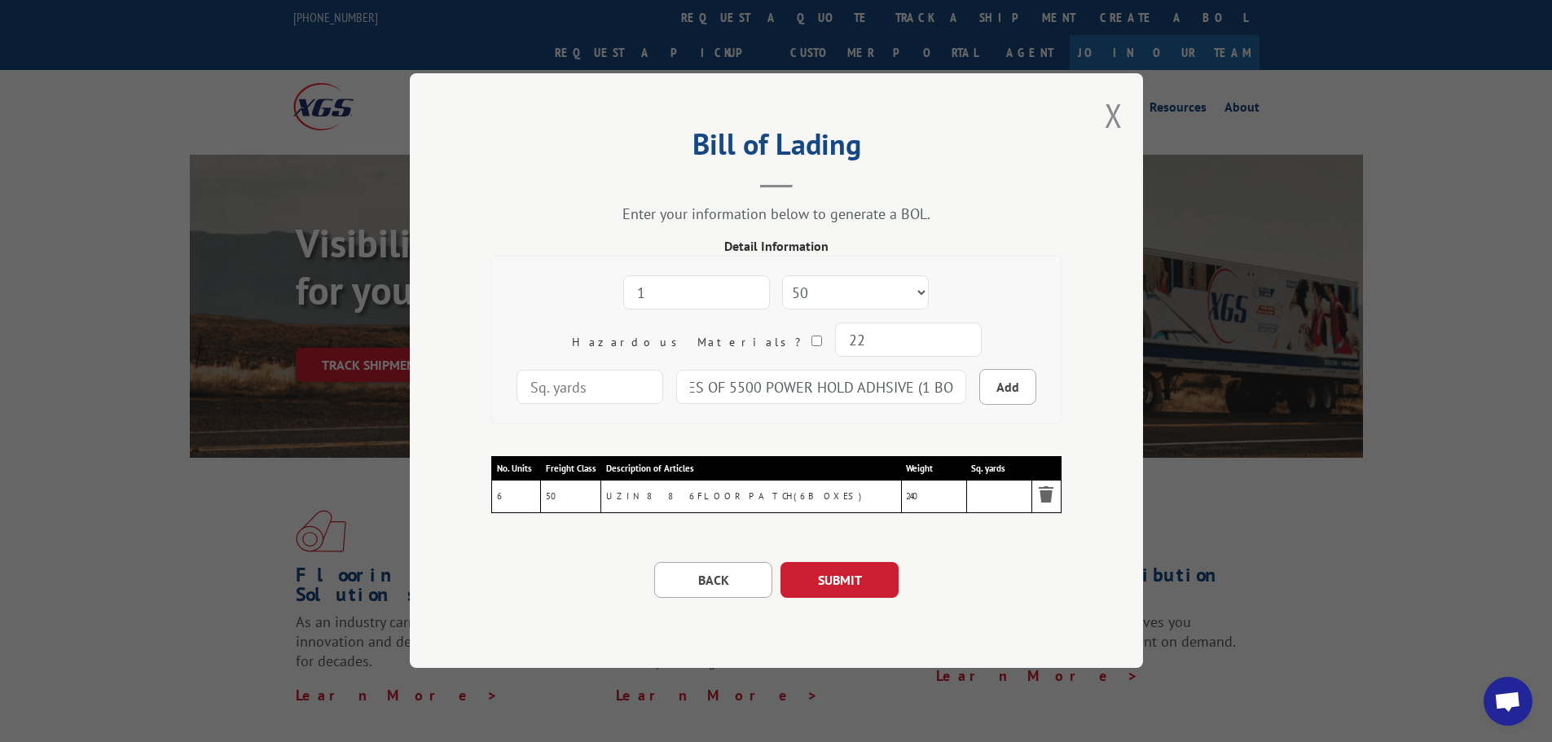
scroll to position [0, 55]
type input "11 TUBES OF 5500 POWER HOLD ADHSIVE (1 BOX)"
click at [979, 382] on button "Add" at bounding box center [1007, 387] width 57 height 36
select select
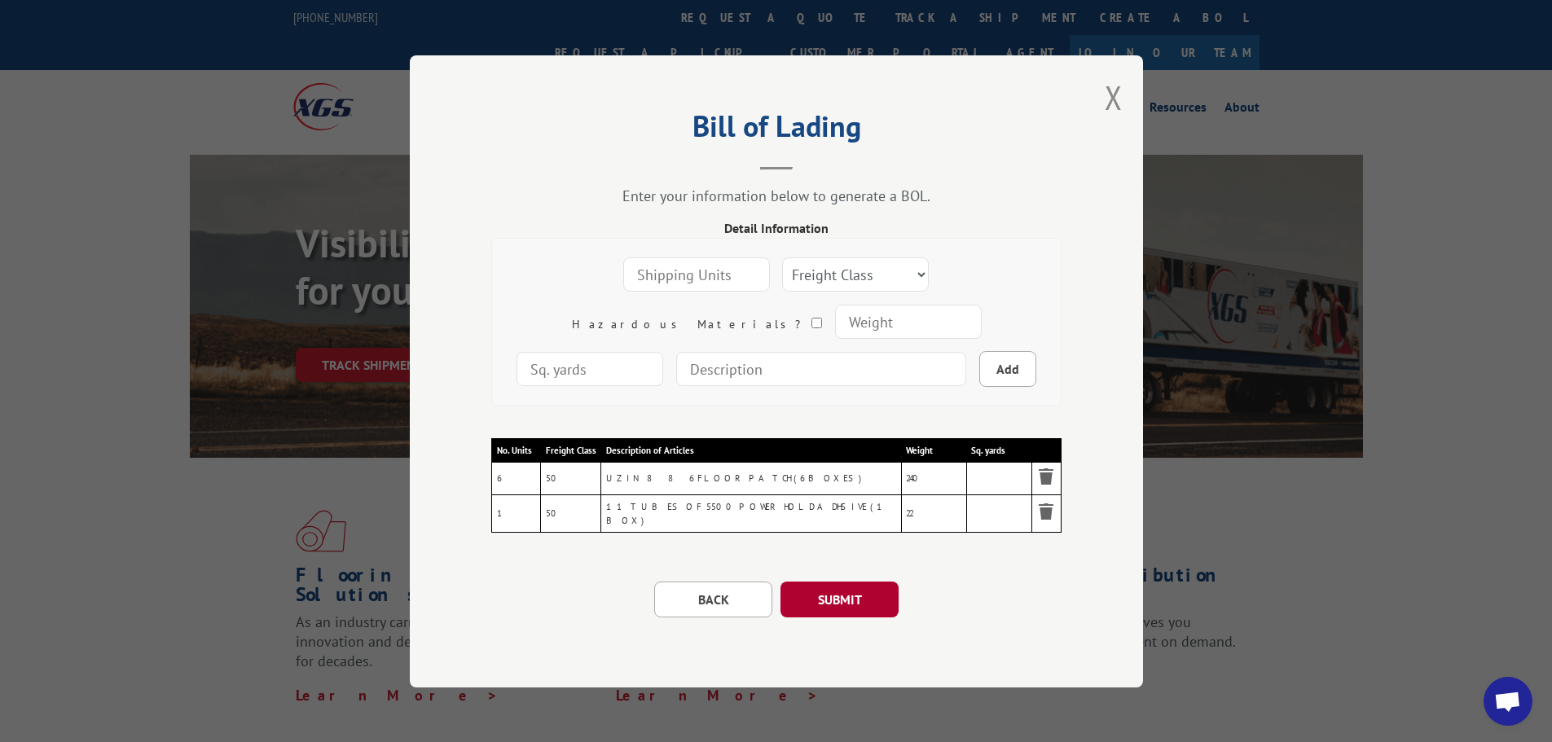
click at [868, 590] on button "SUBMIT" at bounding box center [839, 599] width 118 height 36
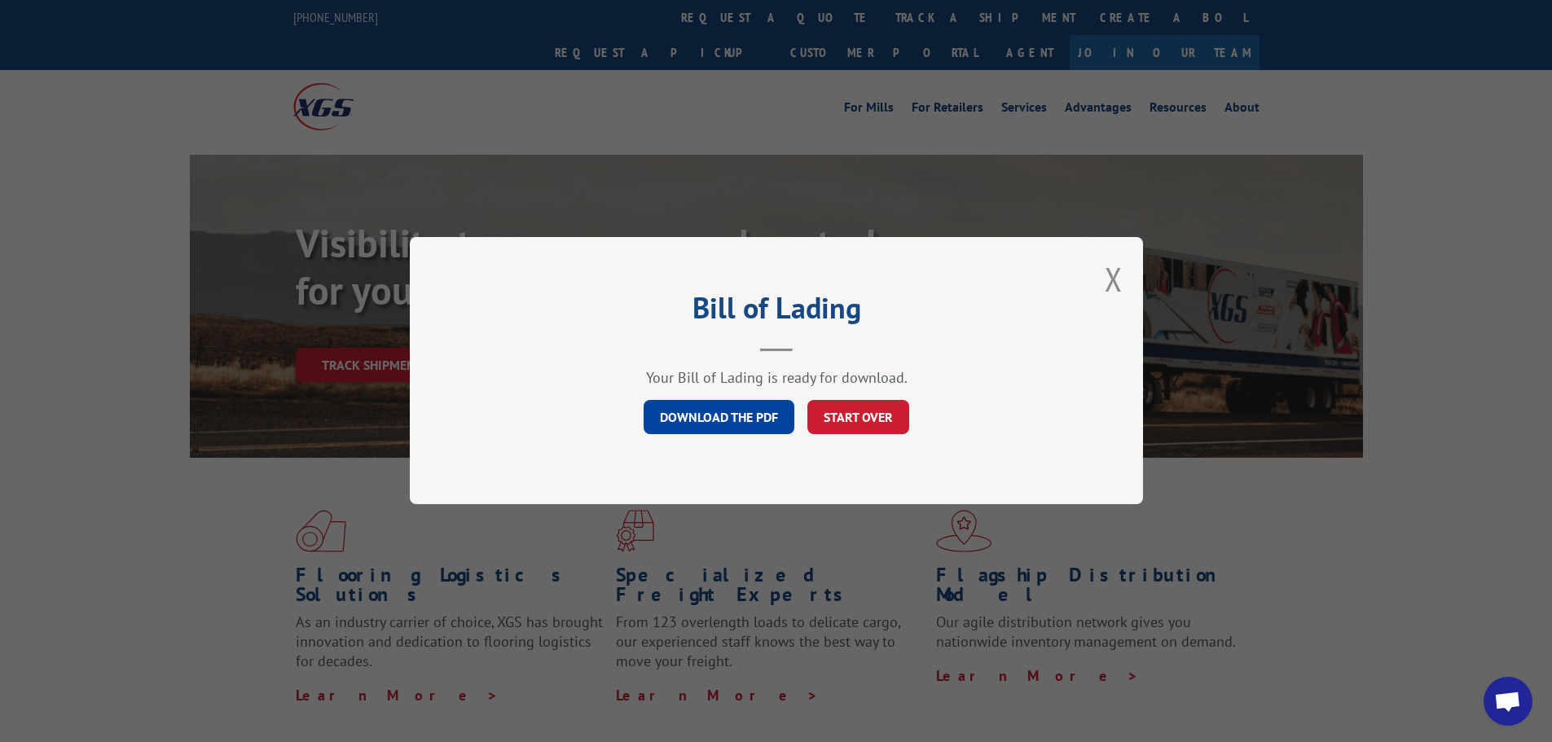
click at [716, 416] on link "DOWNLOAD THE PDF" at bounding box center [718, 418] width 151 height 34
click at [1443, 428] on div "Bill of Lading Your Bill of Lading is ready for download. DOWNLOAD THE PDF STAR…" at bounding box center [776, 371] width 1552 height 742
click at [1115, 283] on button "Close modal" at bounding box center [1113, 278] width 18 height 43
